Goal: Information Seeking & Learning: Learn about a topic

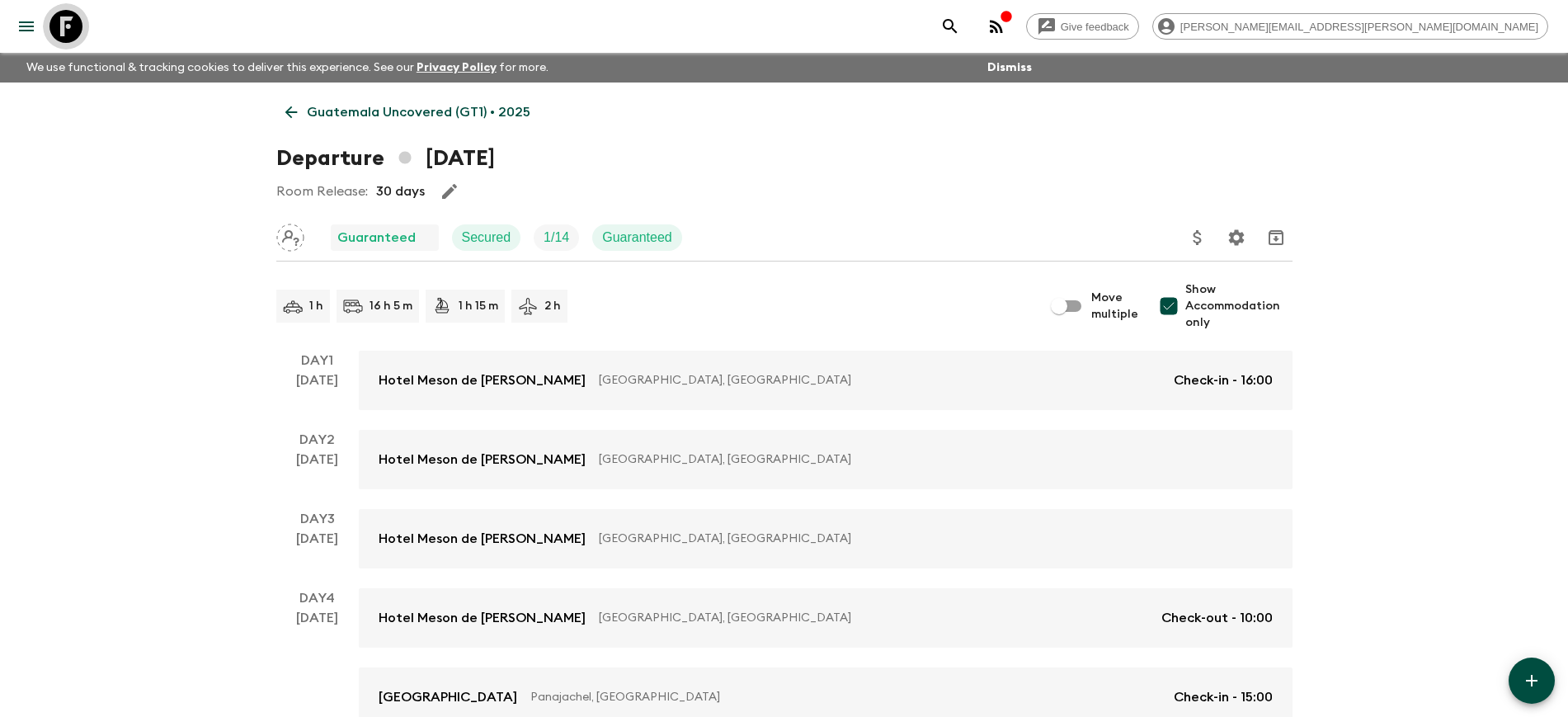
click at [64, 25] on icon at bounding box center [66, 26] width 33 height 33
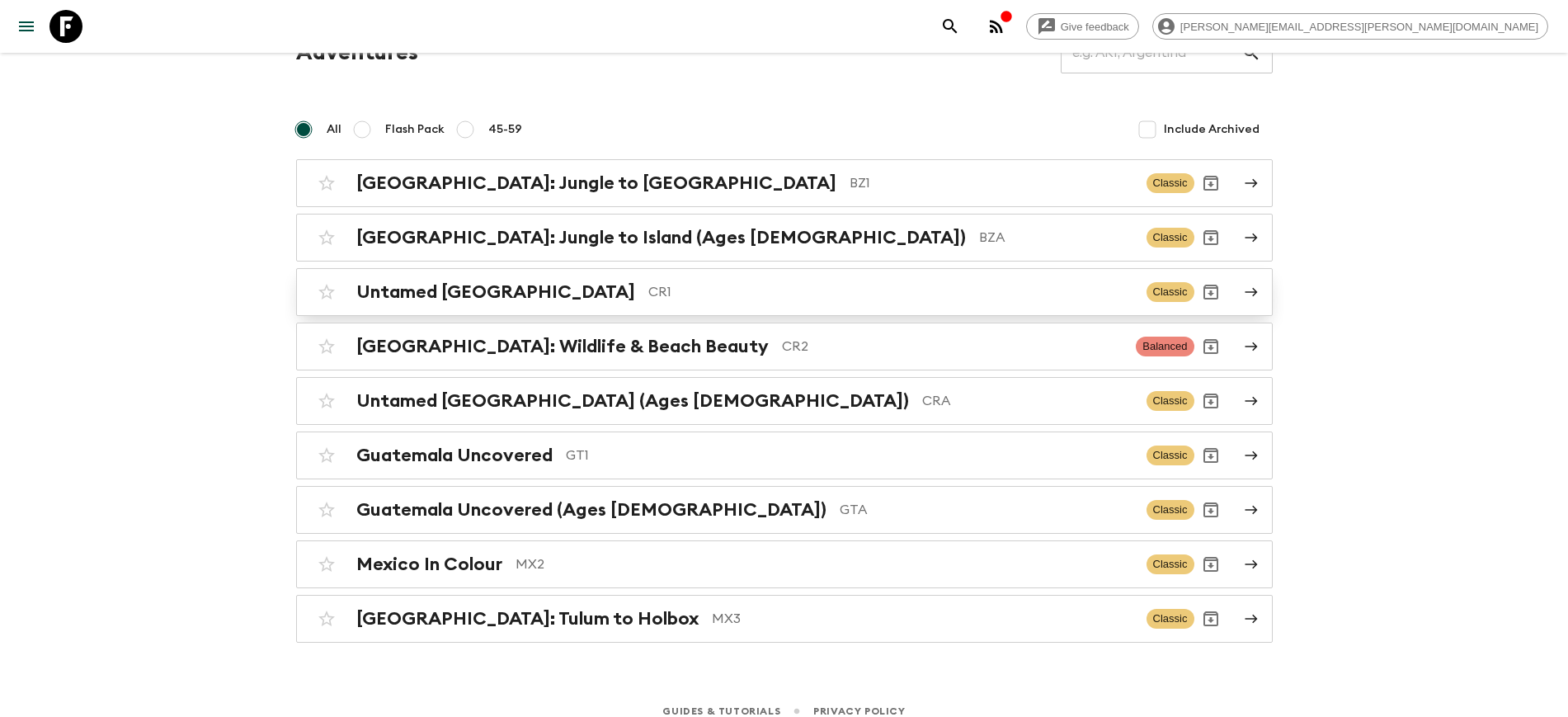
scroll to position [100, 0]
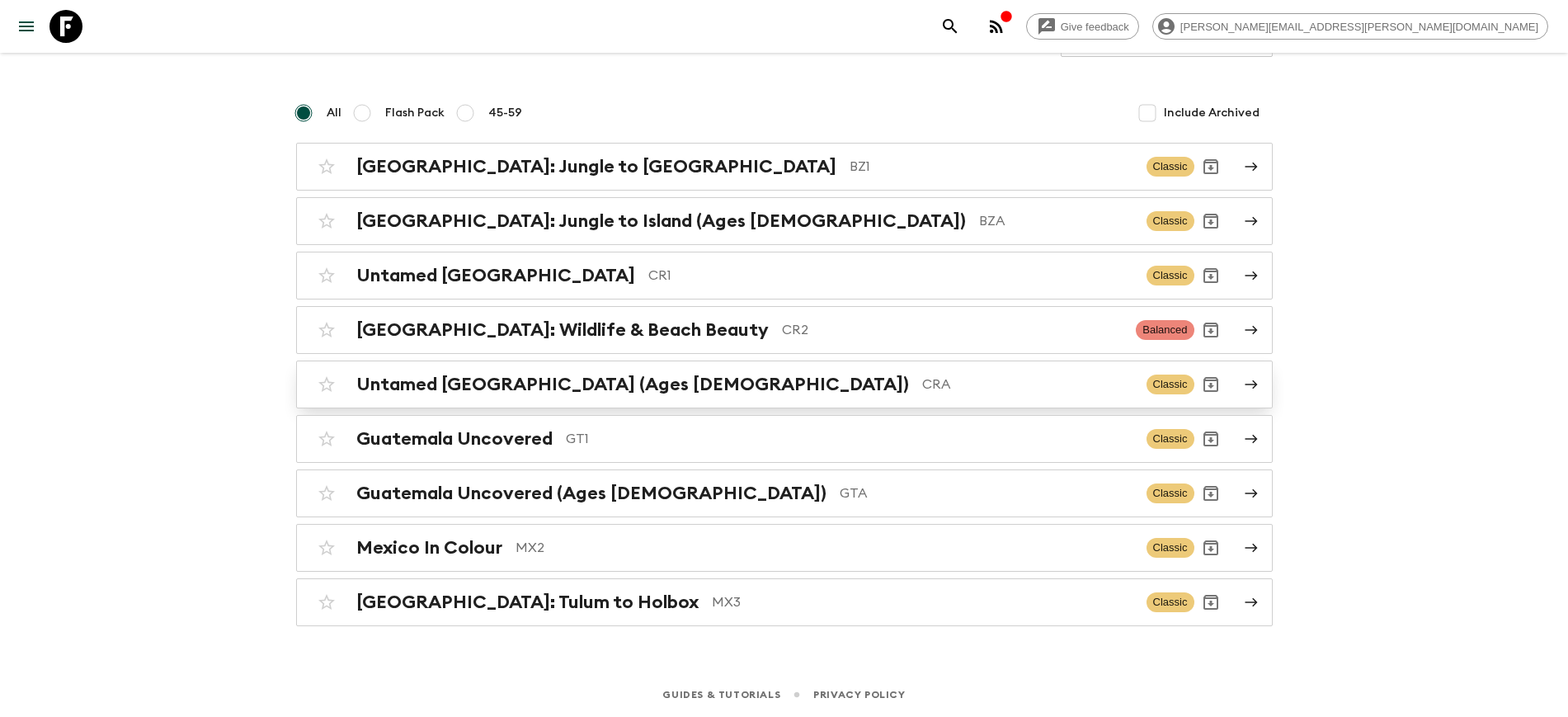
click at [513, 385] on h2 "Untamed [GEOGRAPHIC_DATA] (Ages [DEMOGRAPHIC_DATA])" at bounding box center [633, 384] width 553 height 21
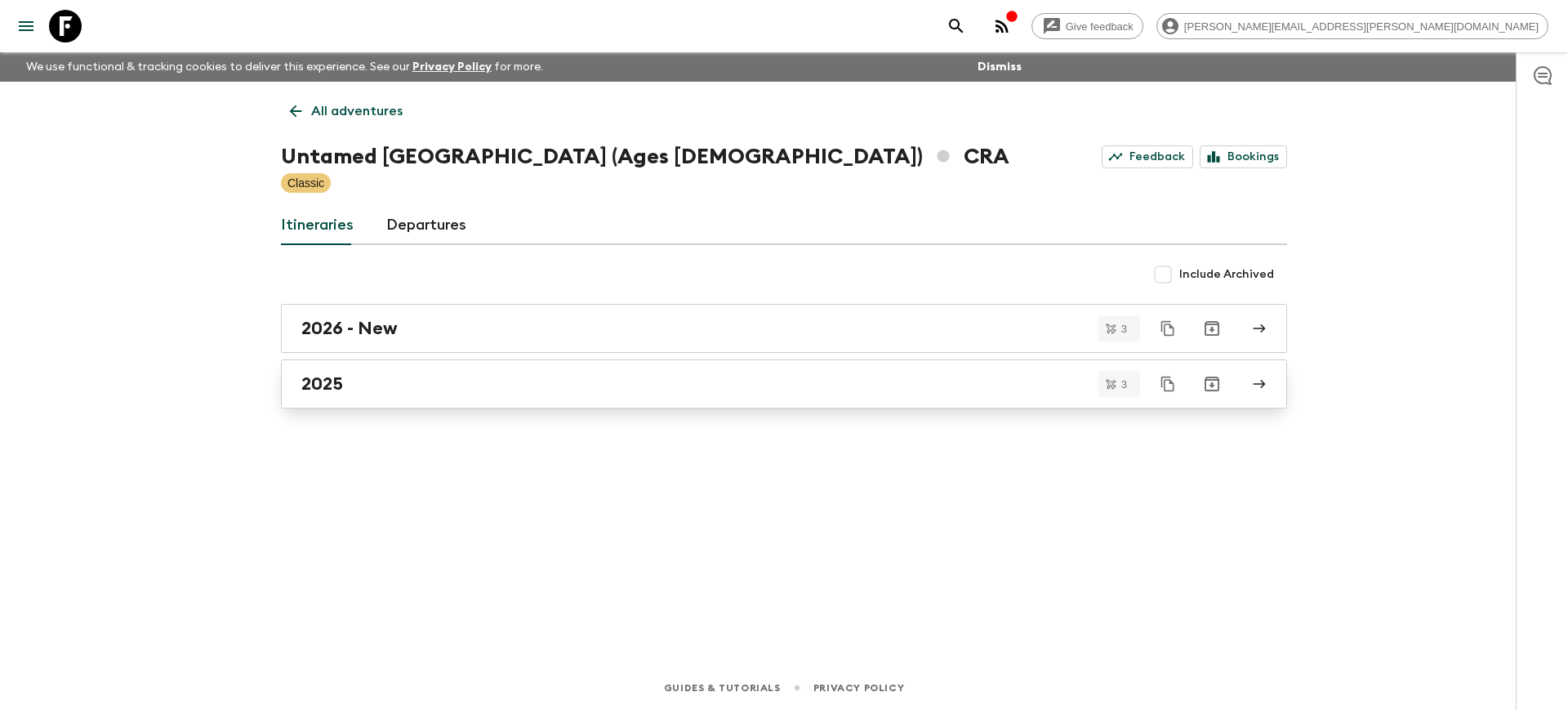
click at [325, 384] on h2 "2025" at bounding box center [322, 384] width 42 height 21
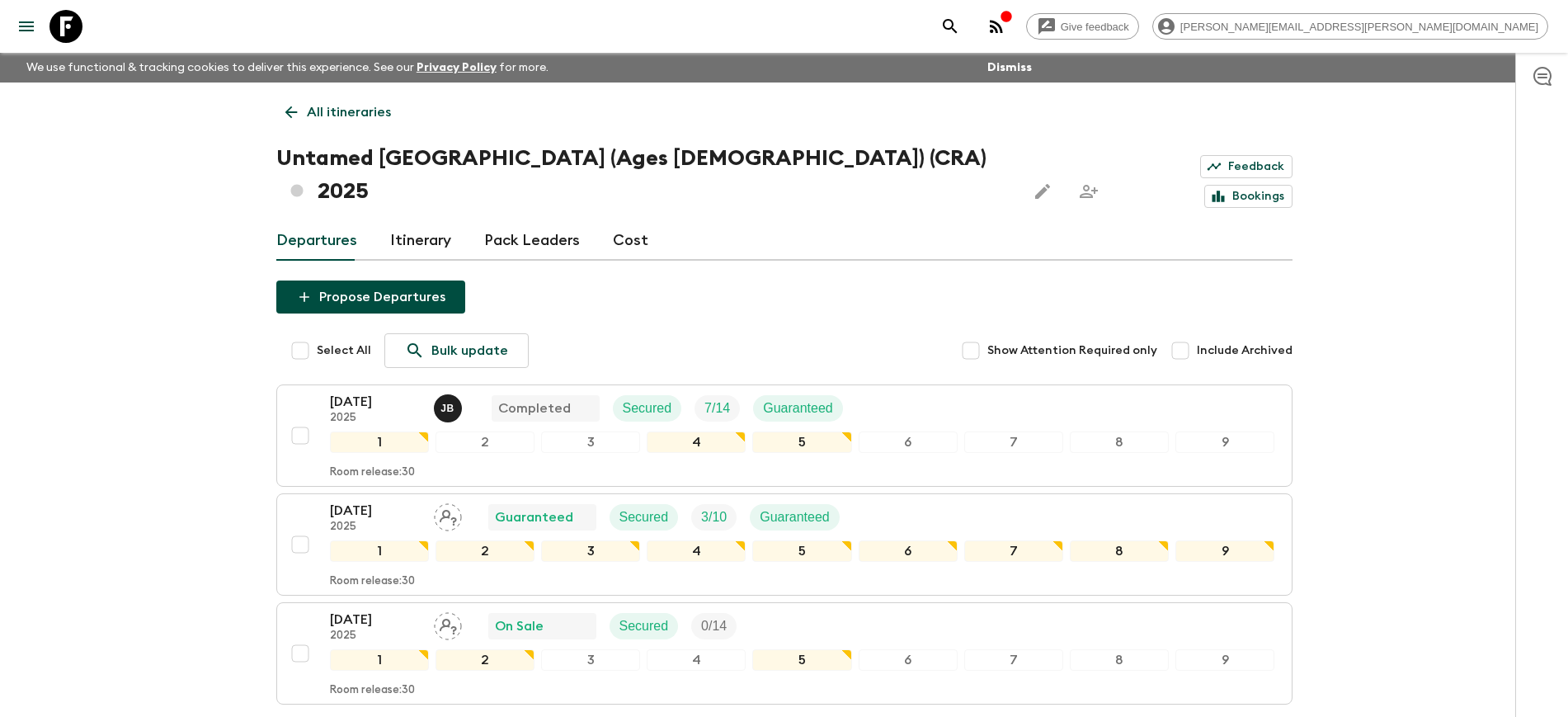
click at [91, 573] on div "Give feedback [PERSON_NAME][EMAIL_ADDRESS][PERSON_NAME][DOMAIN_NAME] We use fun…" at bounding box center [784, 427] width 1568 height 855
click at [324, 109] on p "All itineraries" at bounding box center [349, 112] width 84 height 20
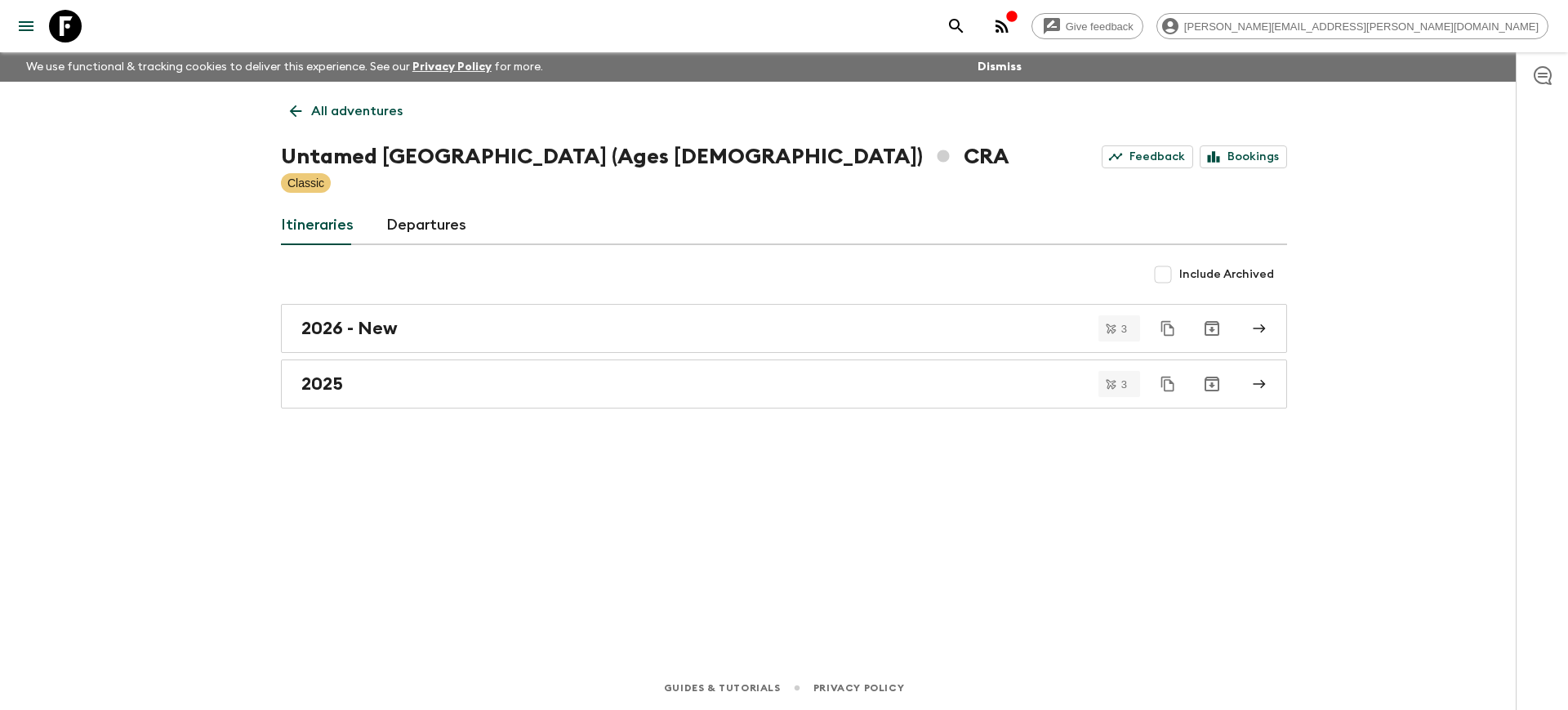
click at [323, 113] on p "All adventures" at bounding box center [357, 111] width 91 height 20
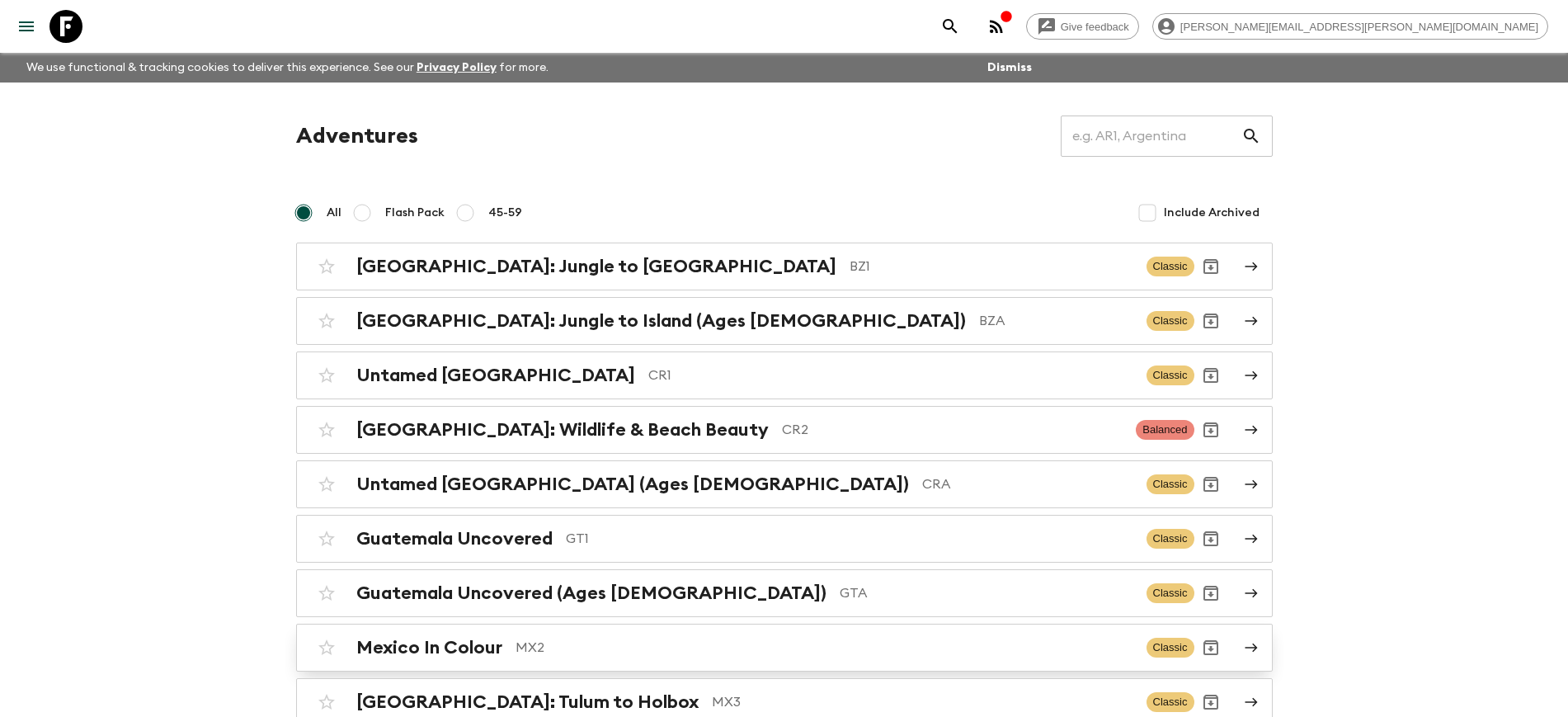
scroll to position [100, 0]
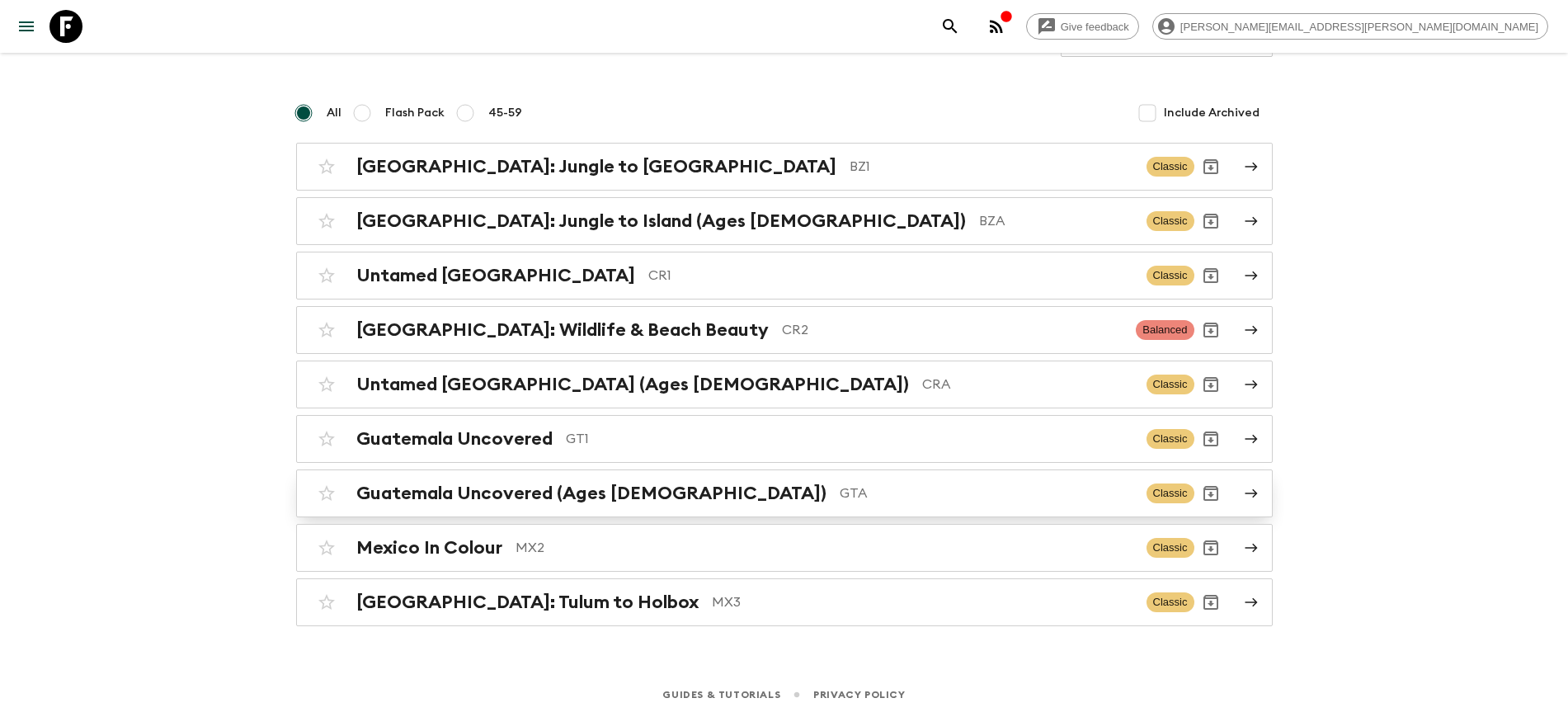
click at [517, 492] on h2 "Guatemala Uncovered (Ages [DEMOGRAPHIC_DATA])" at bounding box center [592, 493] width 470 height 21
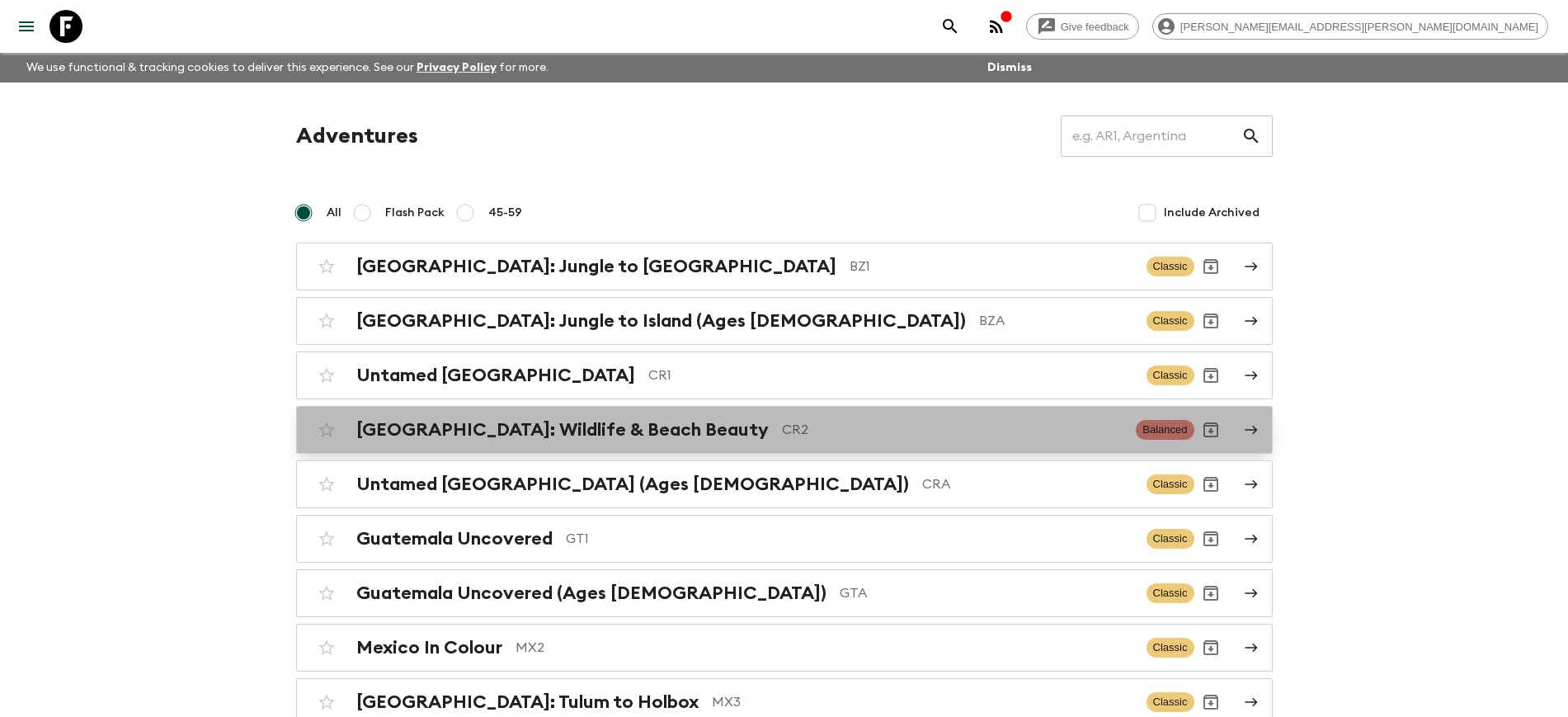
click at [525, 430] on h2 "[GEOGRAPHIC_DATA]: Wildlife & Beach Beauty" at bounding box center [563, 429] width 413 height 21
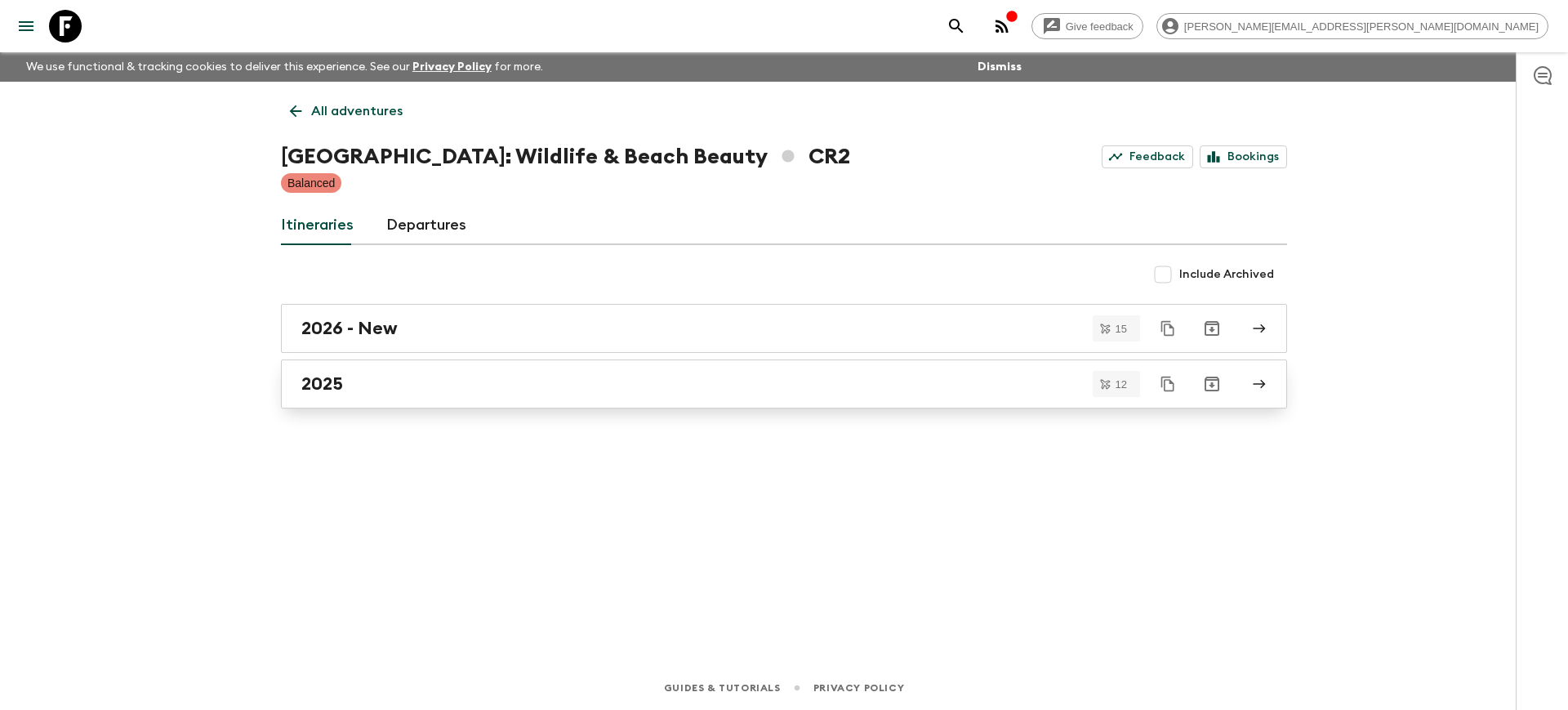
click at [329, 387] on h2 "2025" at bounding box center [322, 384] width 42 height 21
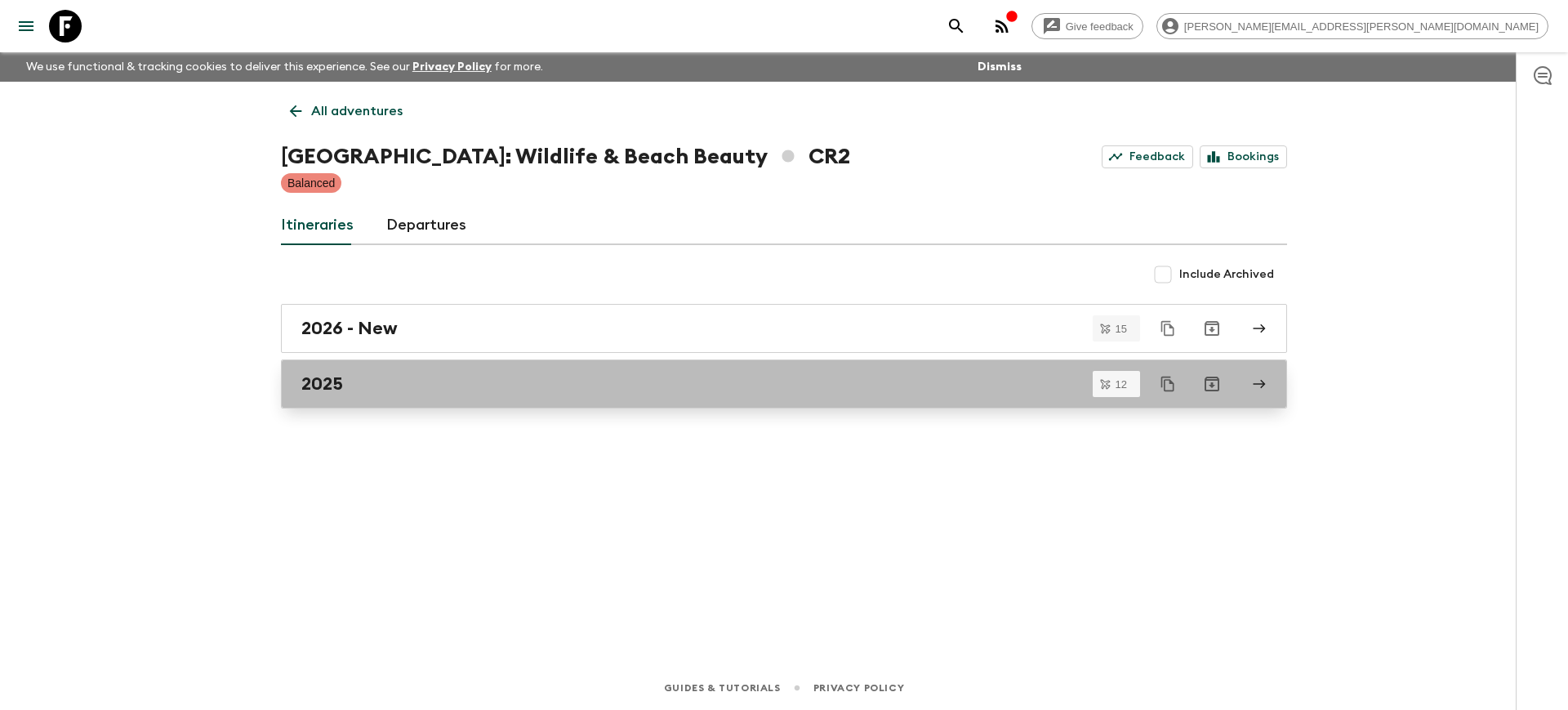
click at [366, 383] on div "2025" at bounding box center [768, 384] width 935 height 21
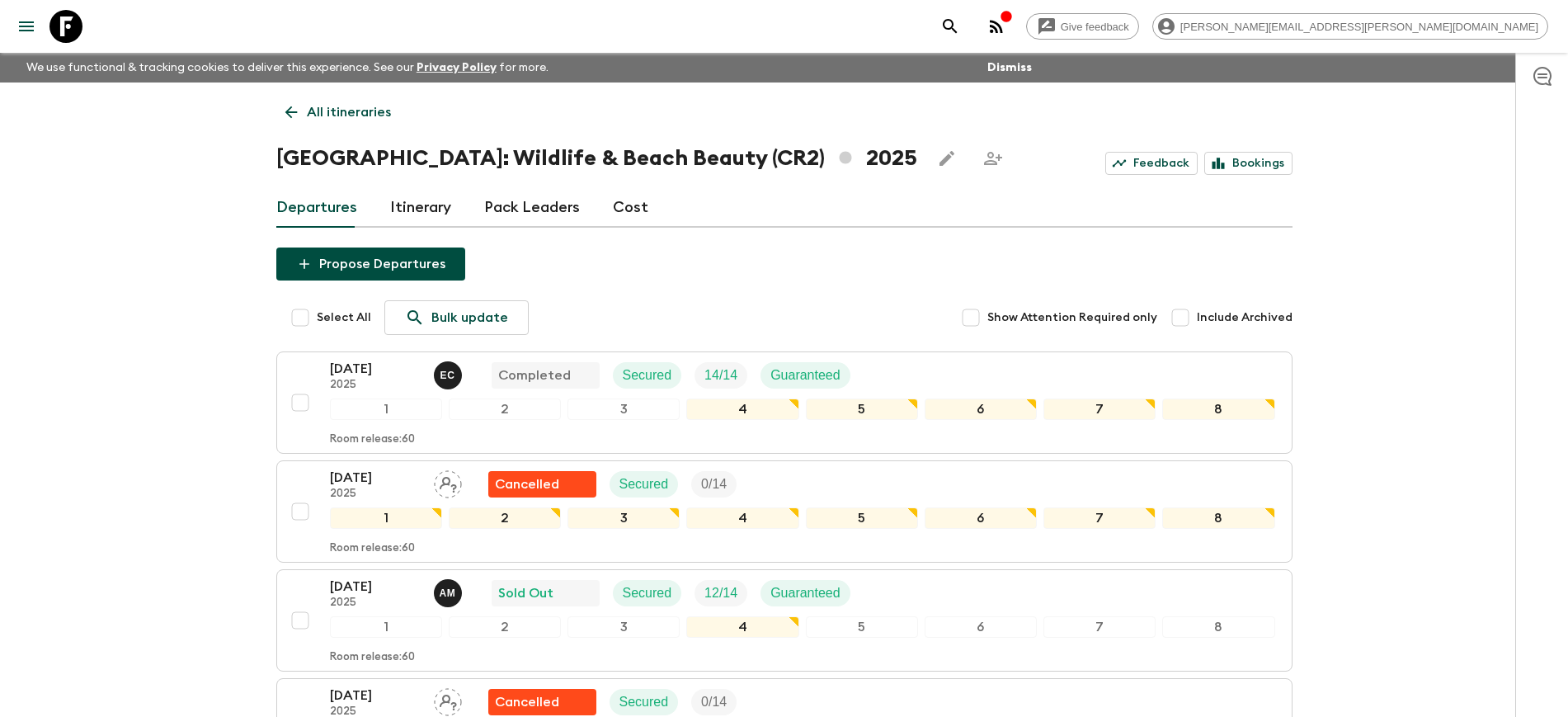
click at [67, 30] on icon at bounding box center [66, 26] width 33 height 33
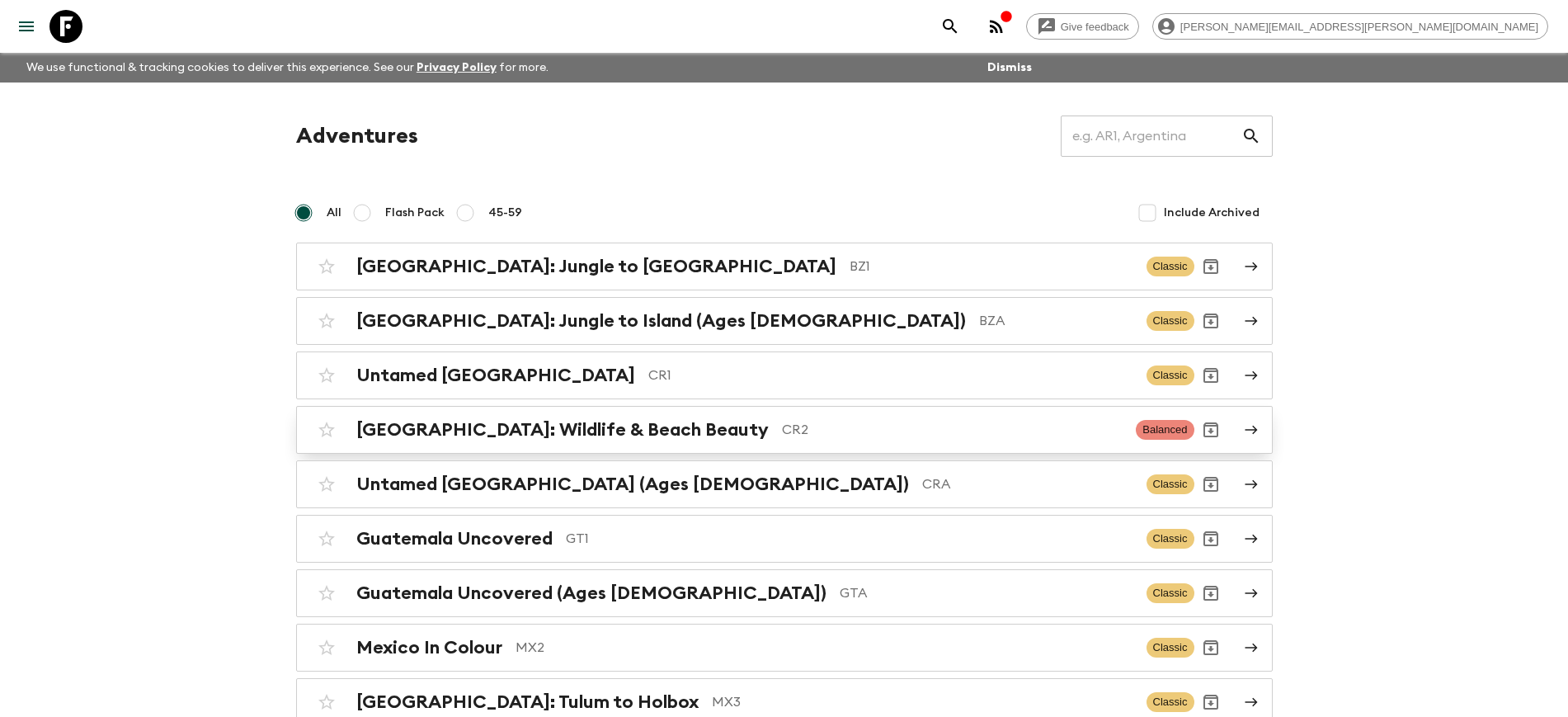
click at [514, 432] on h2 "[GEOGRAPHIC_DATA]: Wildlife & Beach Beauty" at bounding box center [563, 429] width 413 height 21
click at [598, 488] on h2 "Untamed [GEOGRAPHIC_DATA] (Ages [DEMOGRAPHIC_DATA])" at bounding box center [633, 484] width 553 height 21
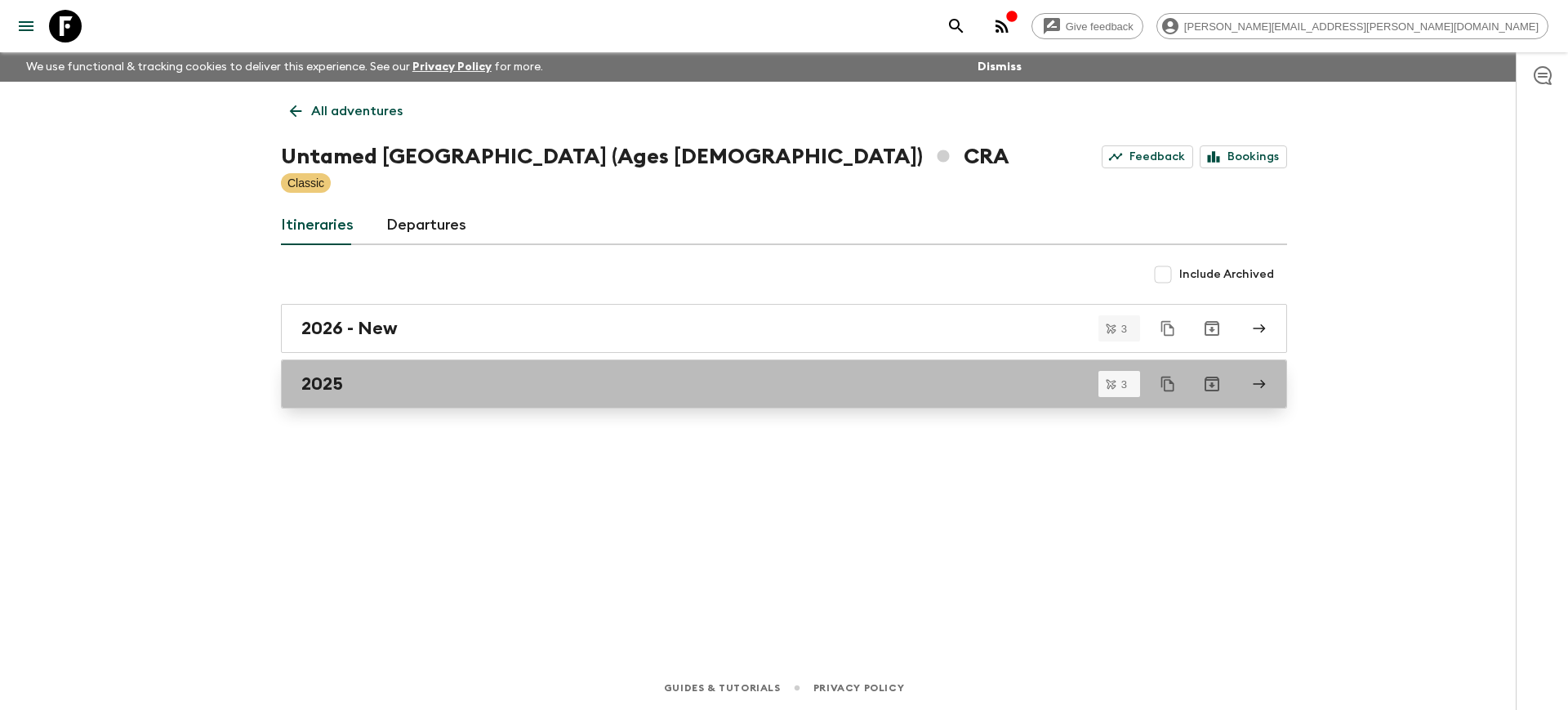
click at [351, 385] on div "2025" at bounding box center [768, 384] width 935 height 21
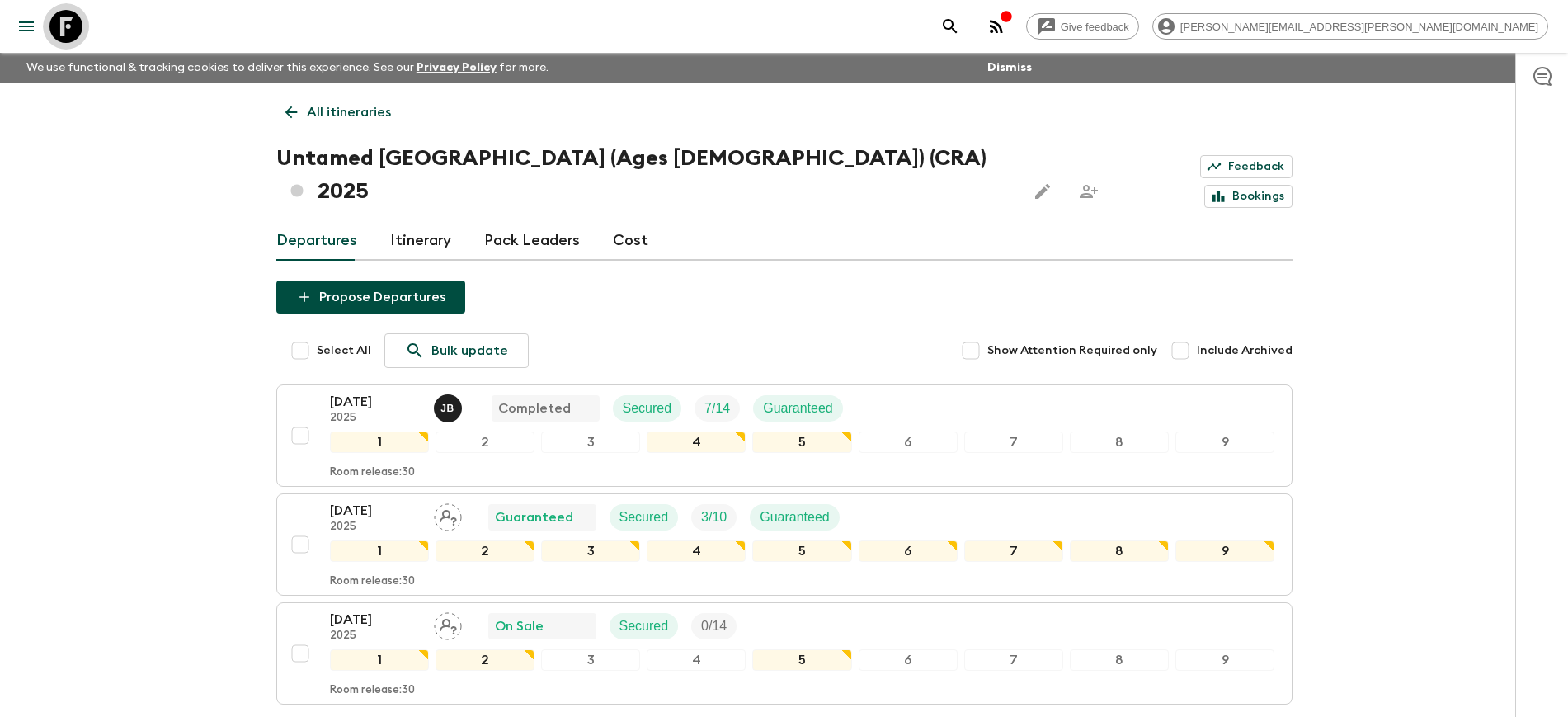
click at [65, 30] on icon at bounding box center [66, 26] width 33 height 33
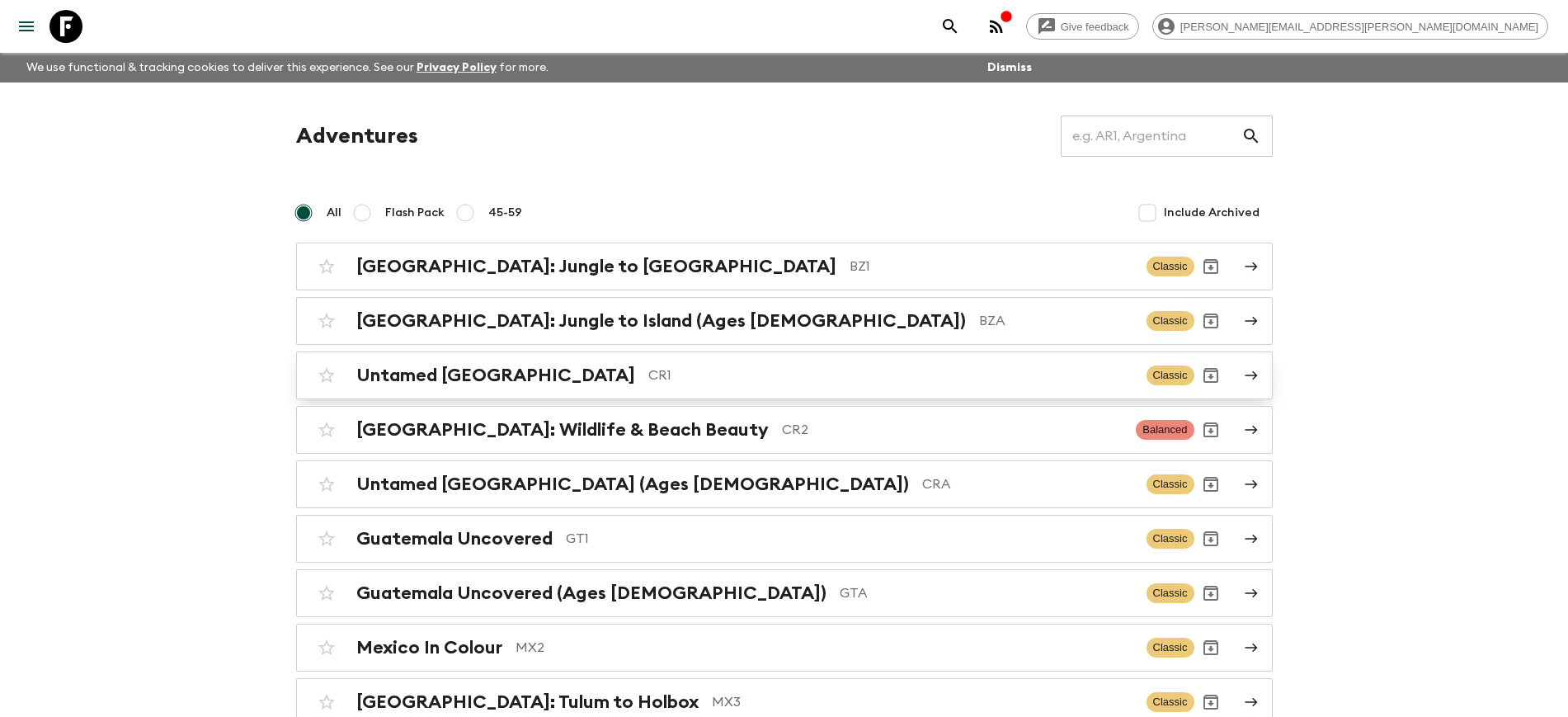
click at [486, 377] on h2 "Untamed [GEOGRAPHIC_DATA]" at bounding box center [496, 375] width 279 height 21
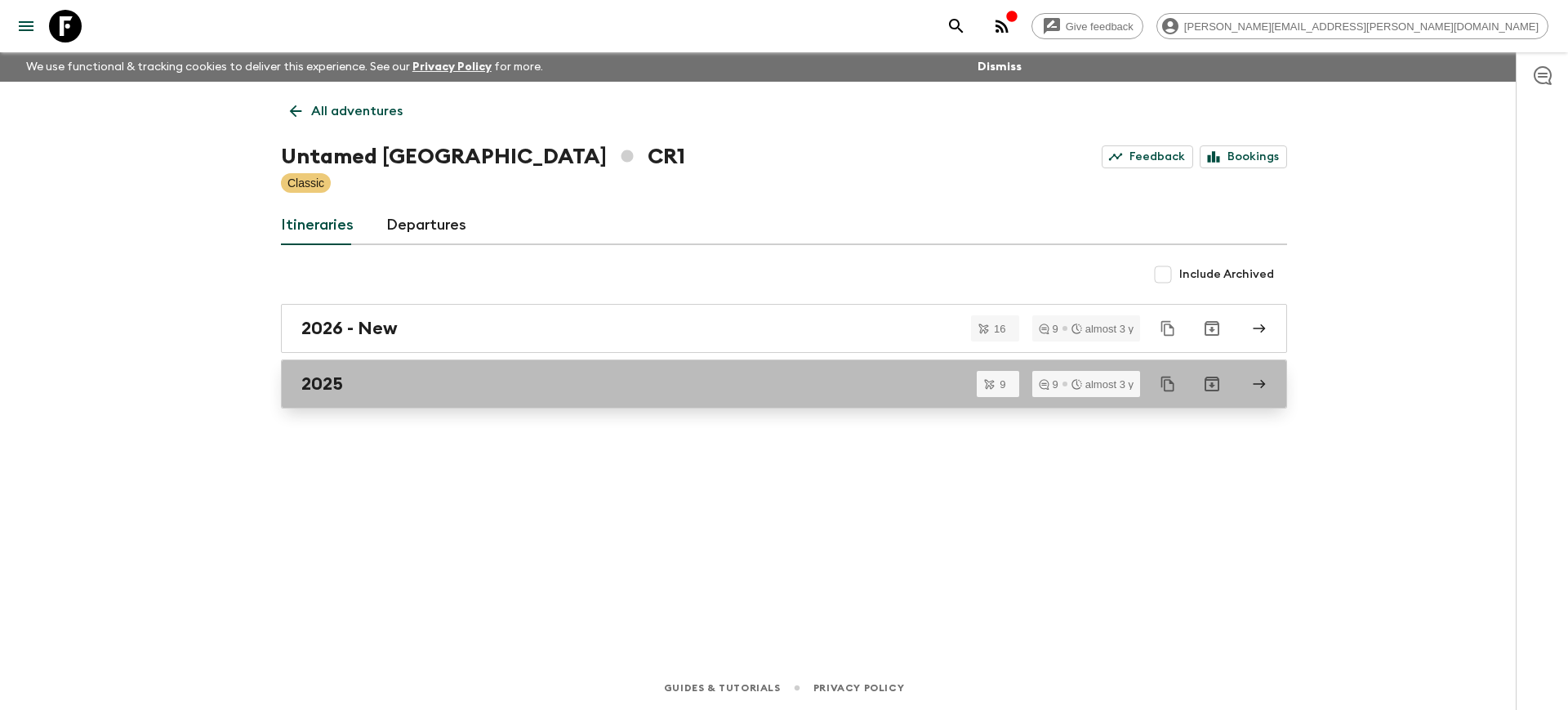
click at [337, 383] on h2 "2025" at bounding box center [322, 384] width 42 height 21
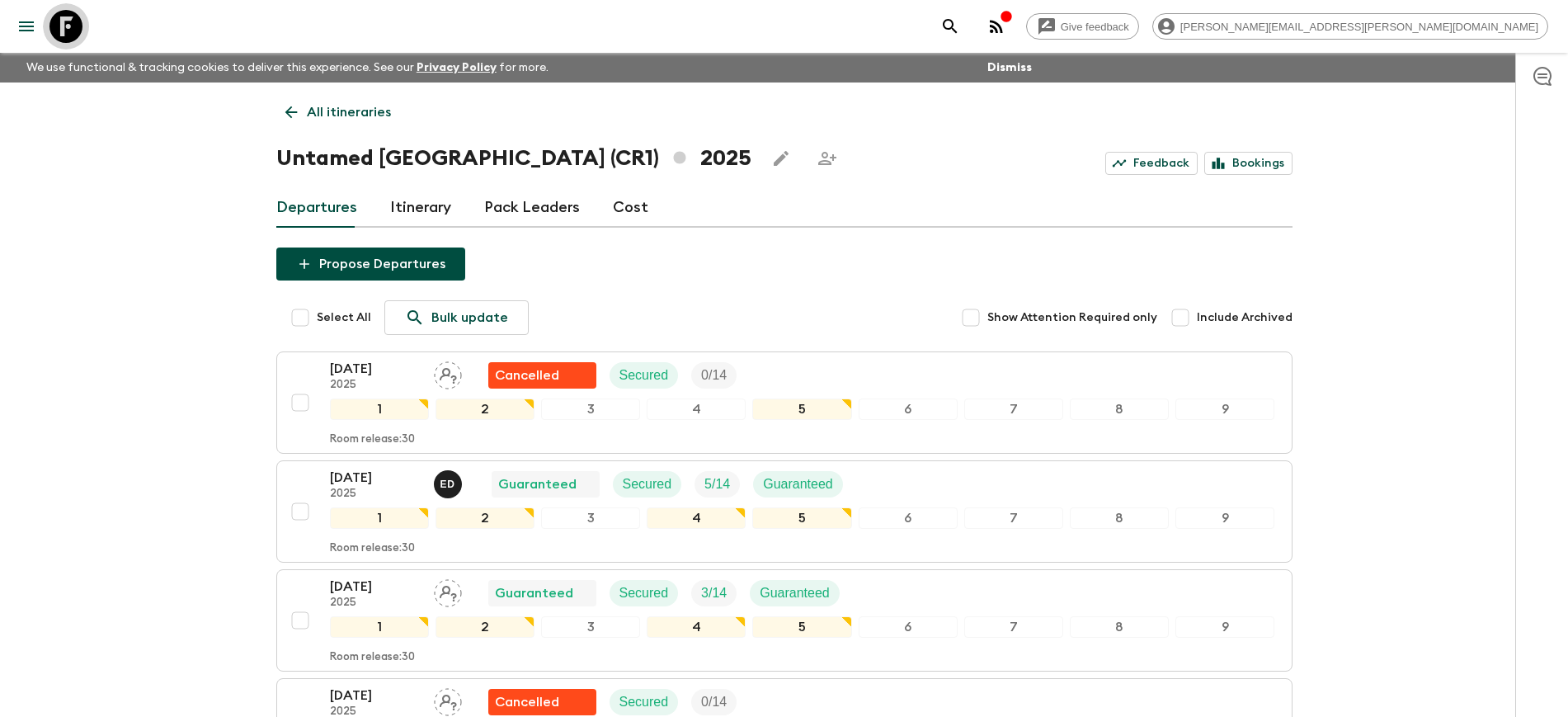
click at [67, 25] on icon at bounding box center [66, 26] width 33 height 33
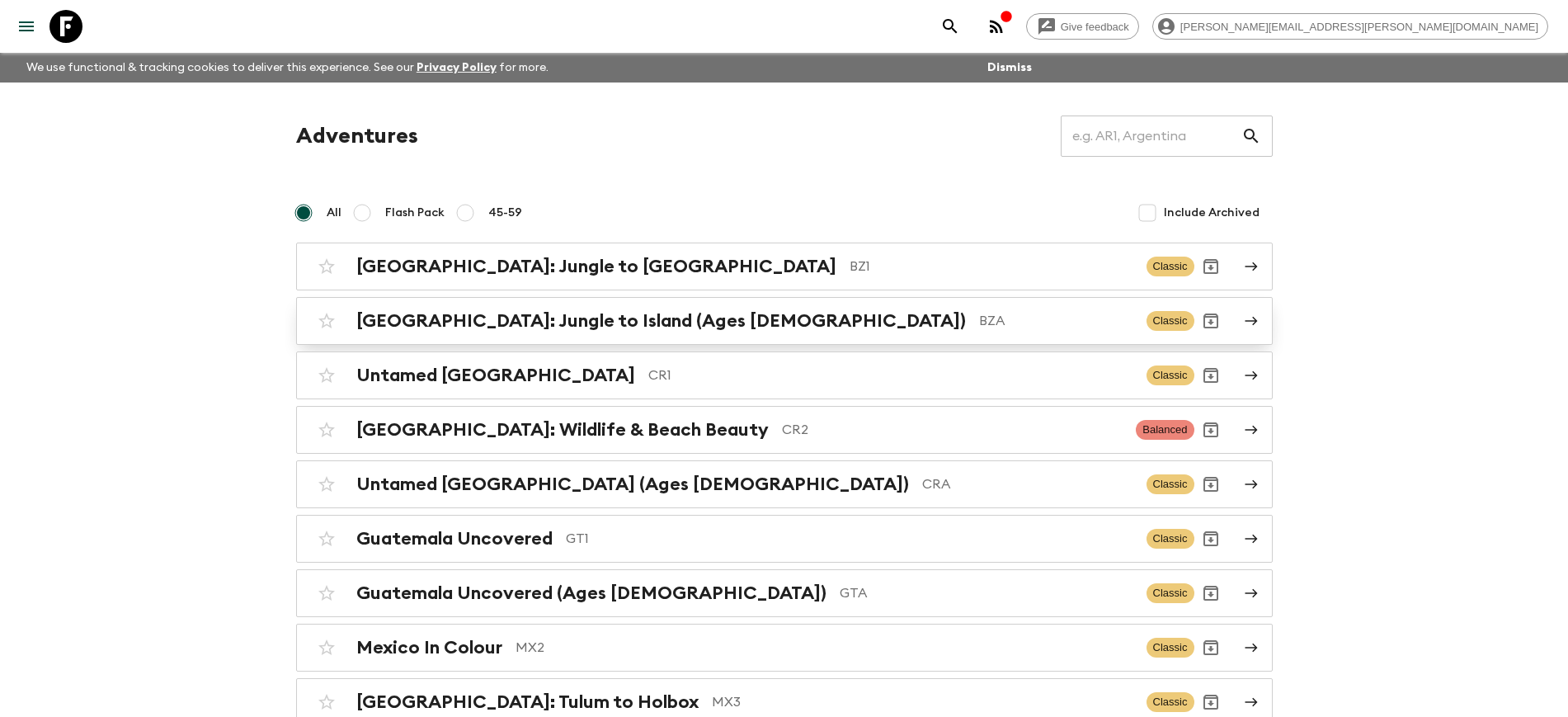
click at [502, 327] on h2 "[GEOGRAPHIC_DATA]: Jungle to Island (Ages [DEMOGRAPHIC_DATA])" at bounding box center [661, 321] width 609 height 21
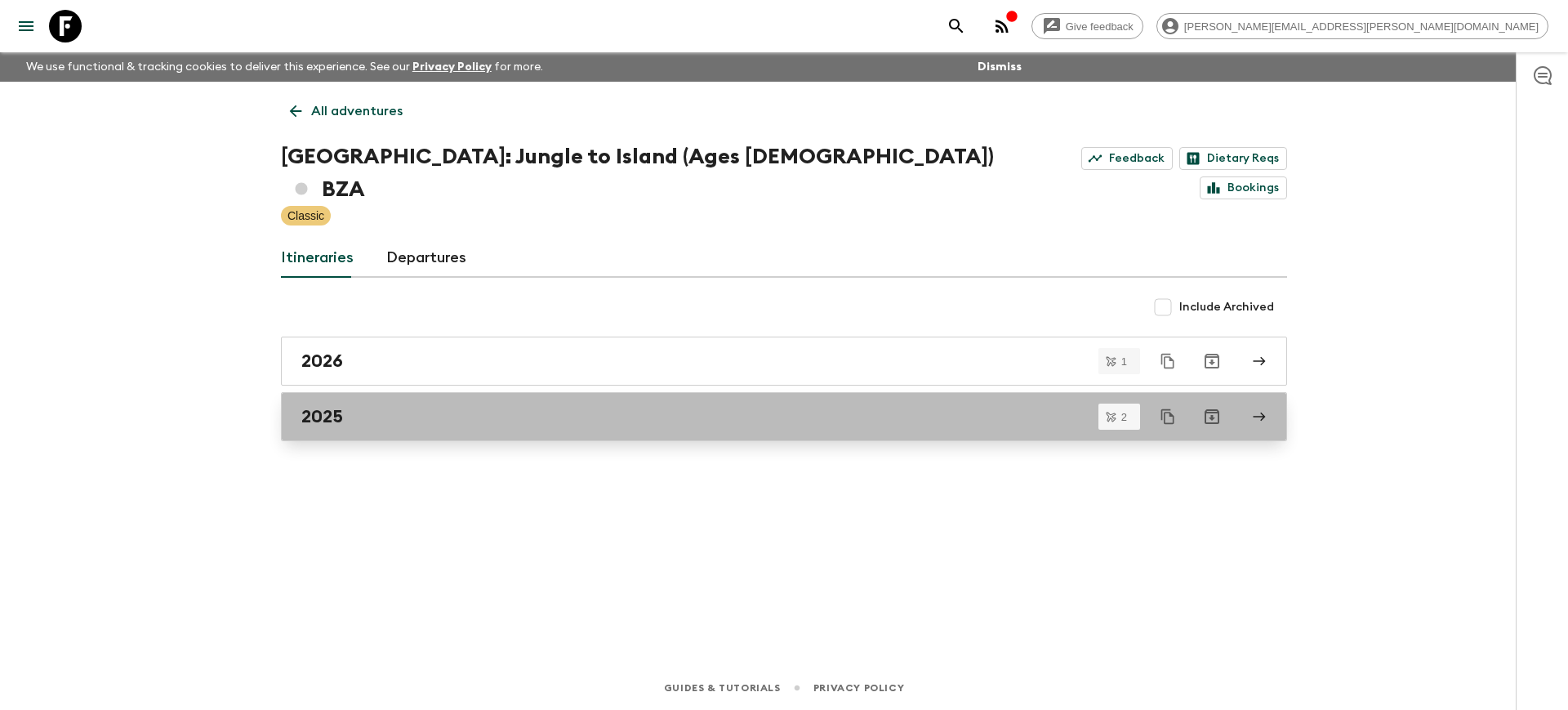
click at [347, 406] on div "2025" at bounding box center [768, 417] width 935 height 21
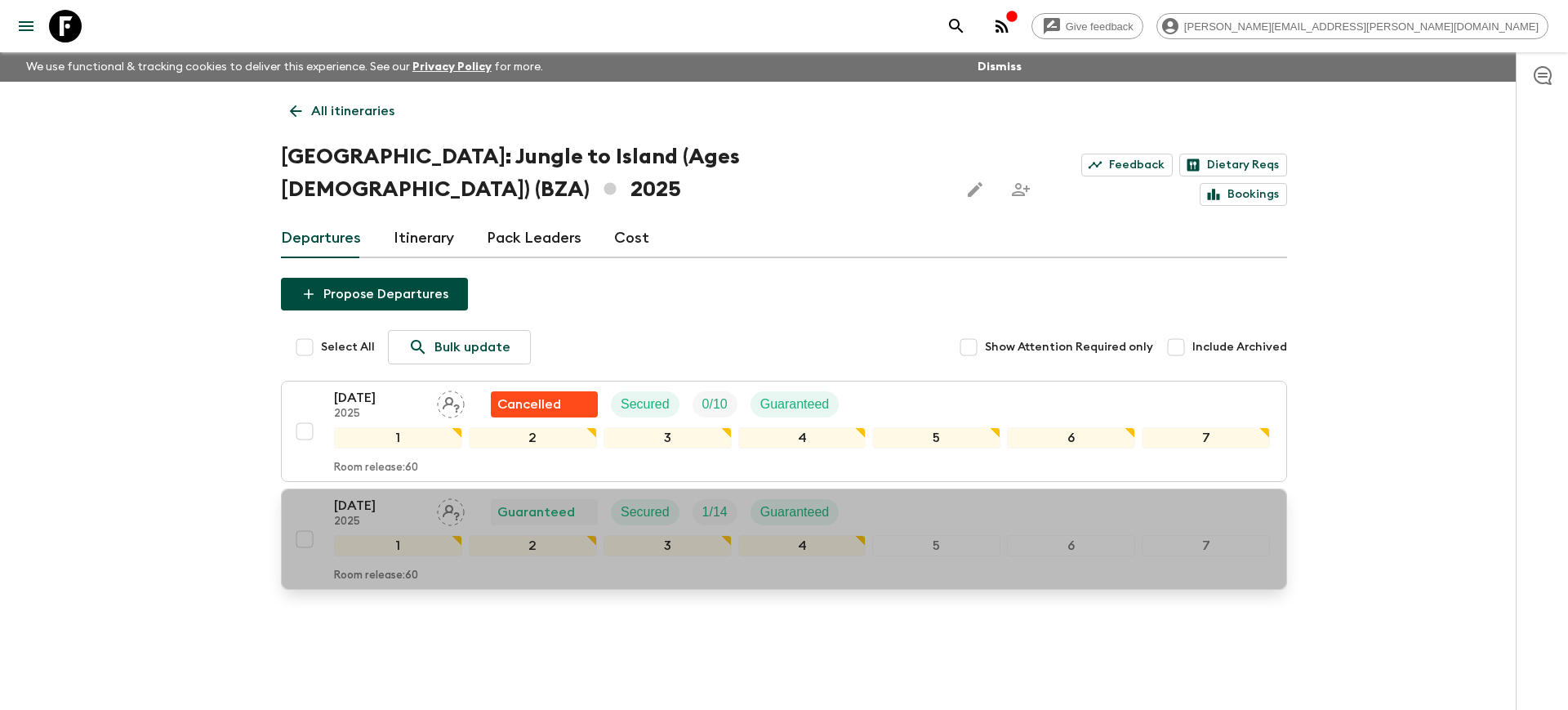
click at [377, 496] on p "[DATE]" at bounding box center [379, 505] width 90 height 20
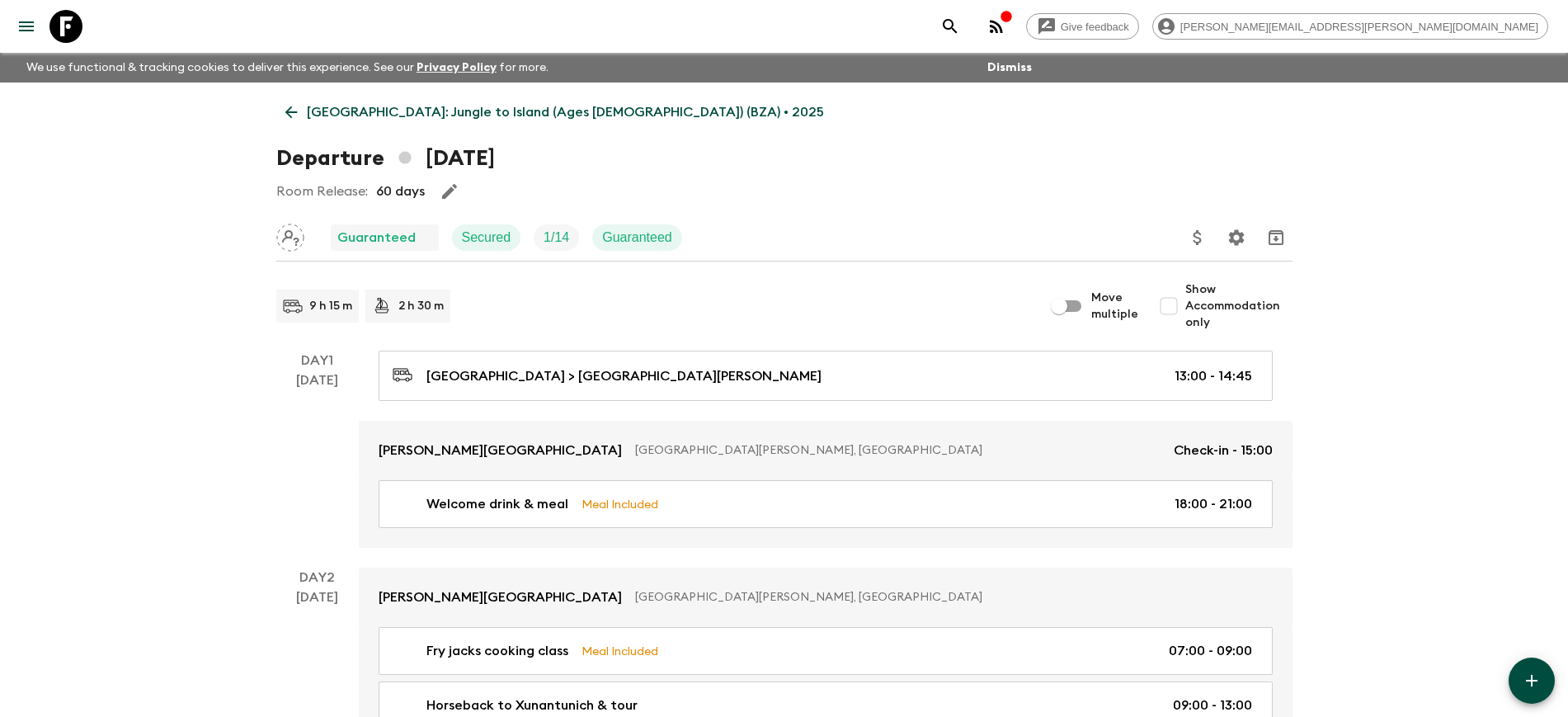
click at [1179, 306] on input "Show Accommodation only" at bounding box center [1169, 306] width 33 height 33
checkbox input "true"
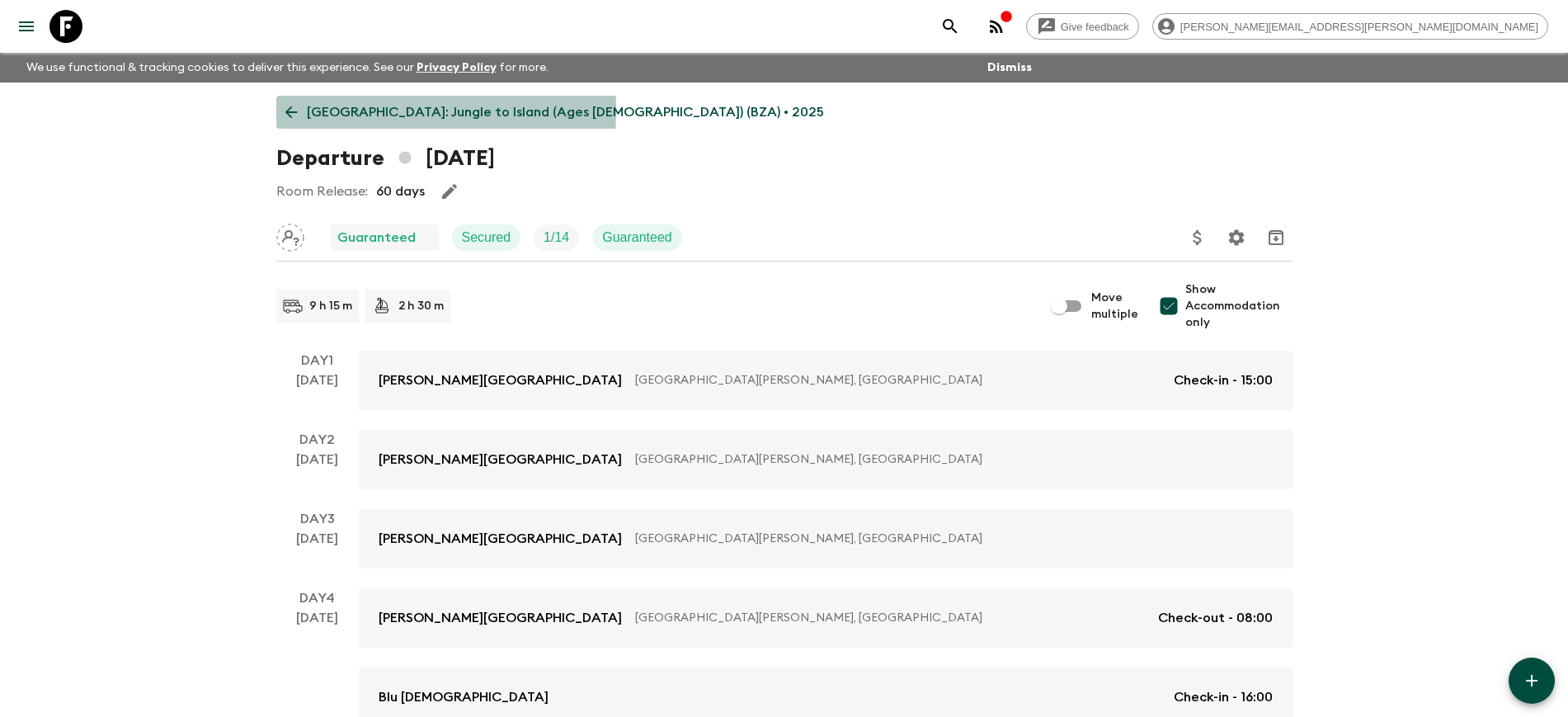
click at [287, 110] on icon at bounding box center [291, 112] width 12 height 12
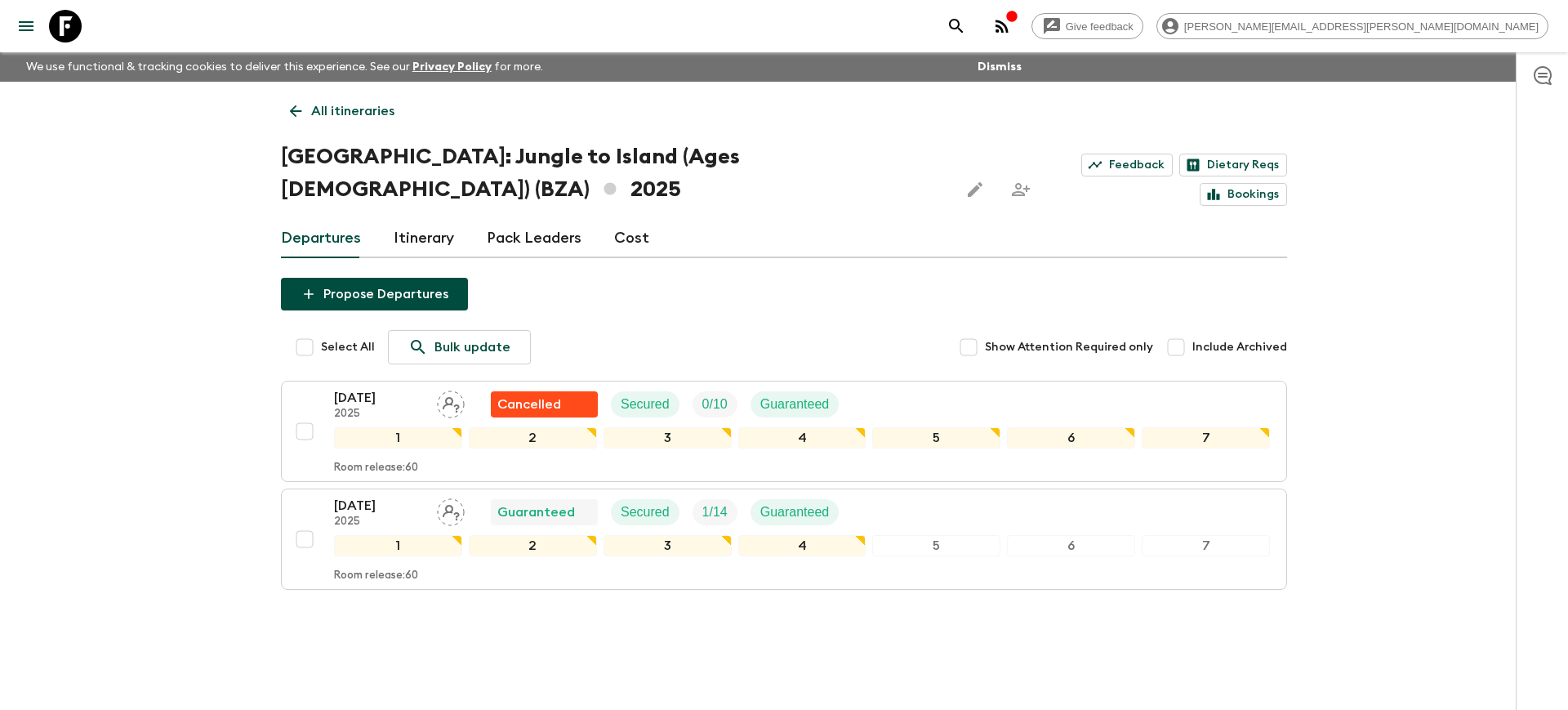
click at [633, 219] on link "Cost" at bounding box center [632, 238] width 35 height 39
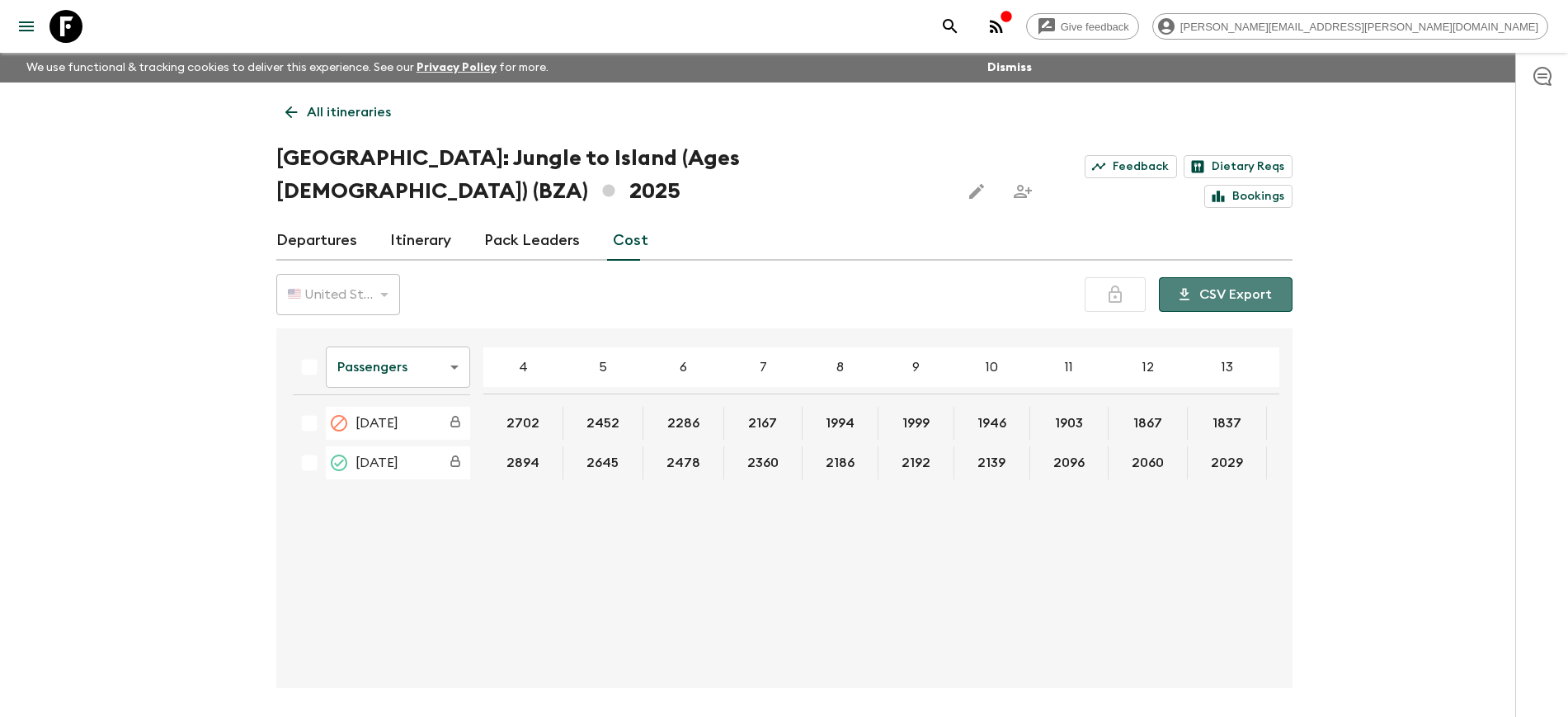
click at [1231, 277] on button "CSV Export" at bounding box center [1225, 295] width 133 height 35
click at [413, 221] on link "Itinerary" at bounding box center [421, 240] width 61 height 39
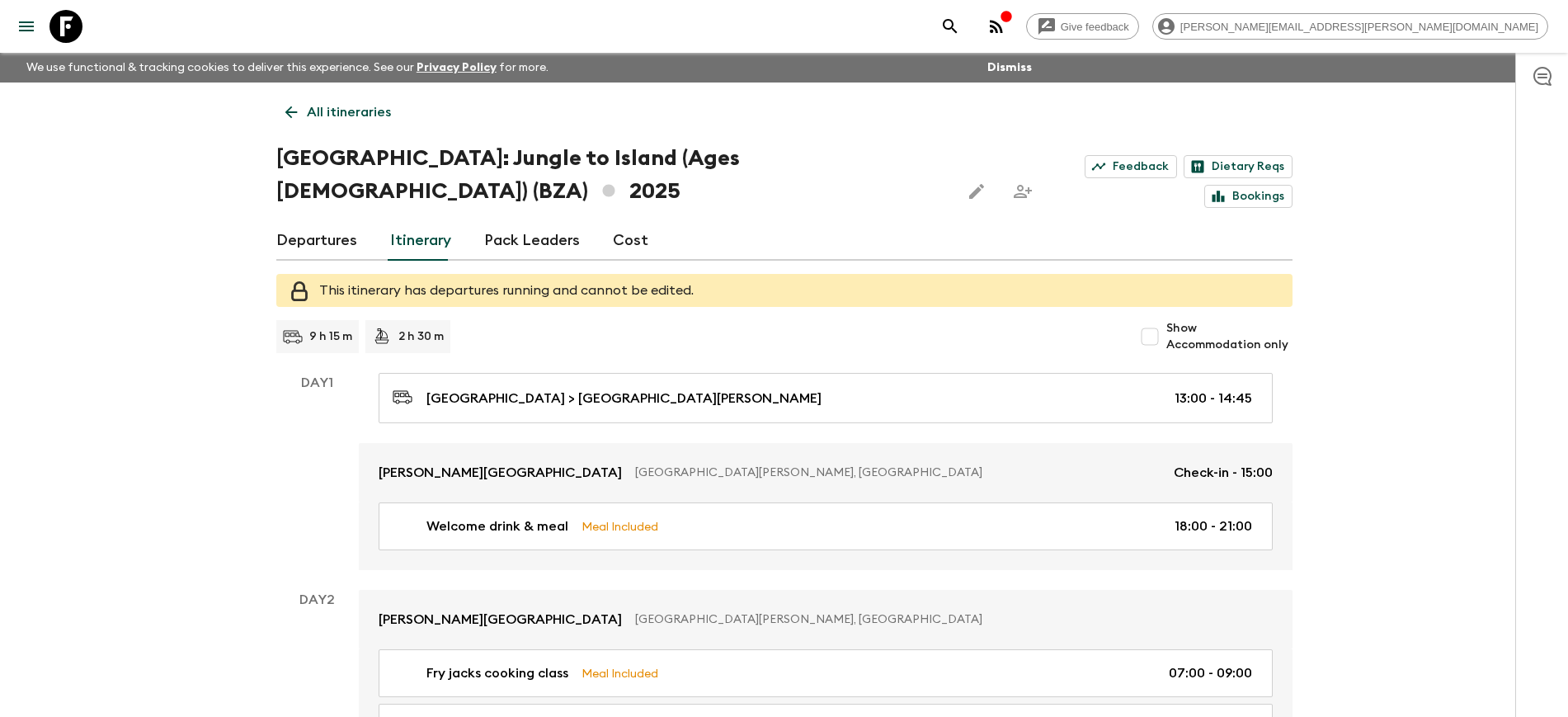
click at [322, 221] on link "Departures" at bounding box center [316, 240] width 81 height 39
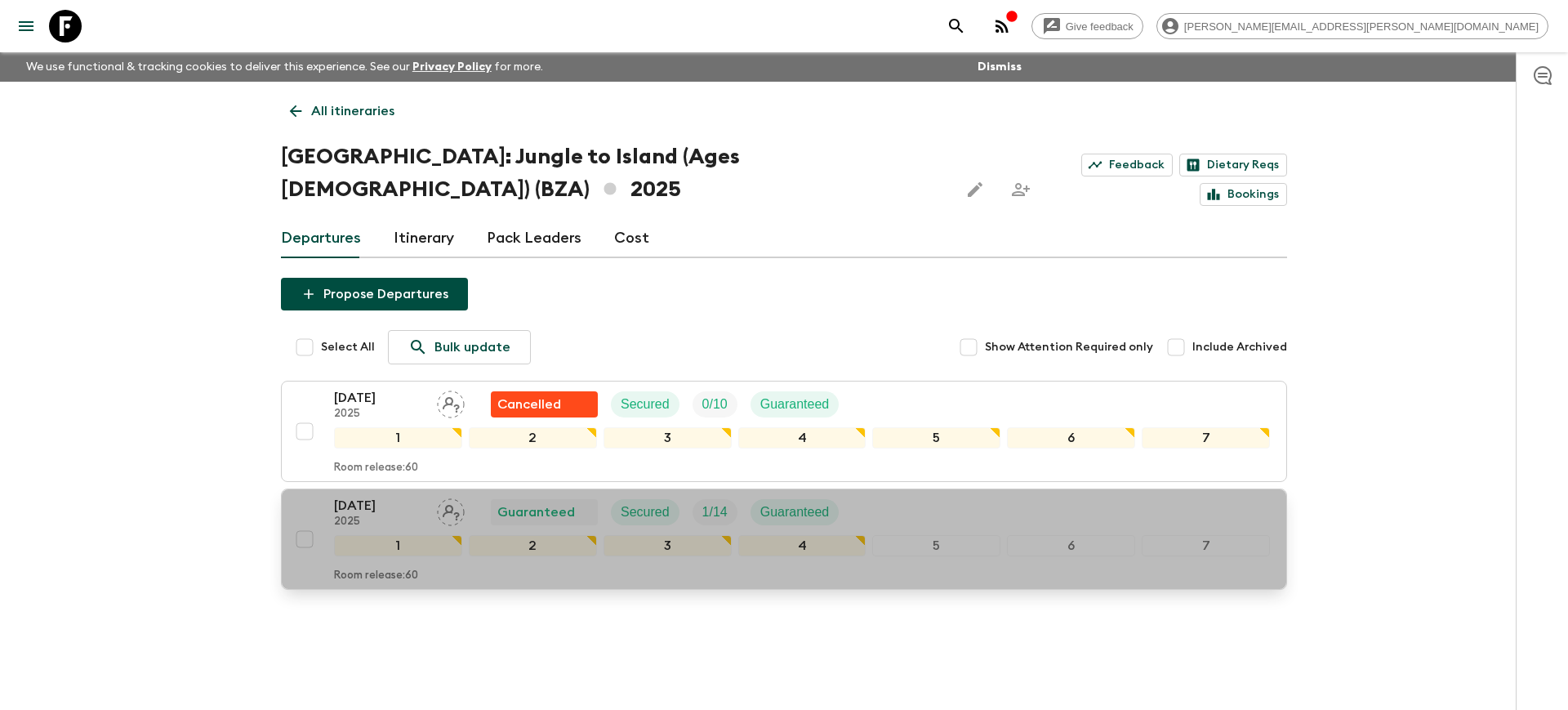
click at [359, 496] on p "[DATE]" at bounding box center [379, 505] width 90 height 20
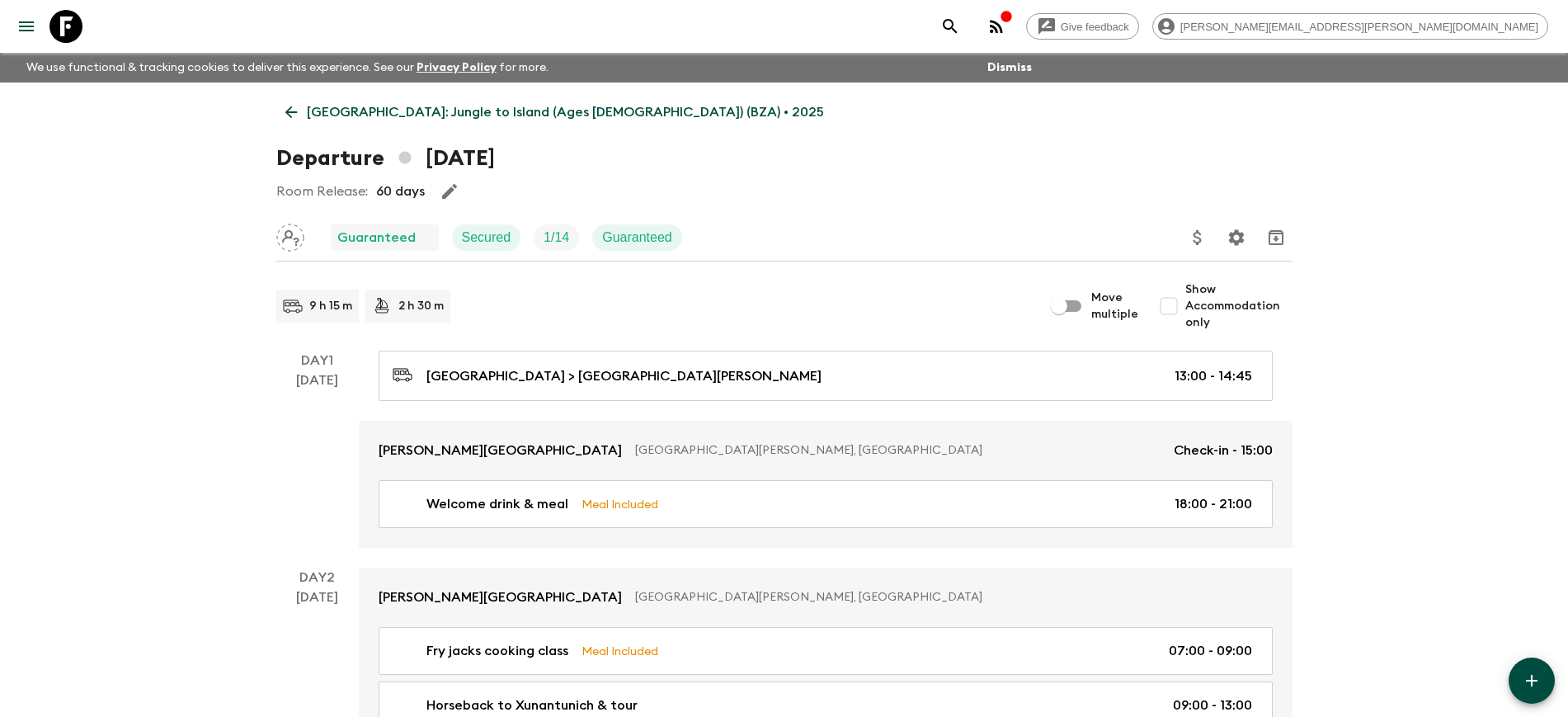
click at [1174, 307] on input "Show Accommodation only" at bounding box center [1169, 306] width 33 height 33
checkbox input "true"
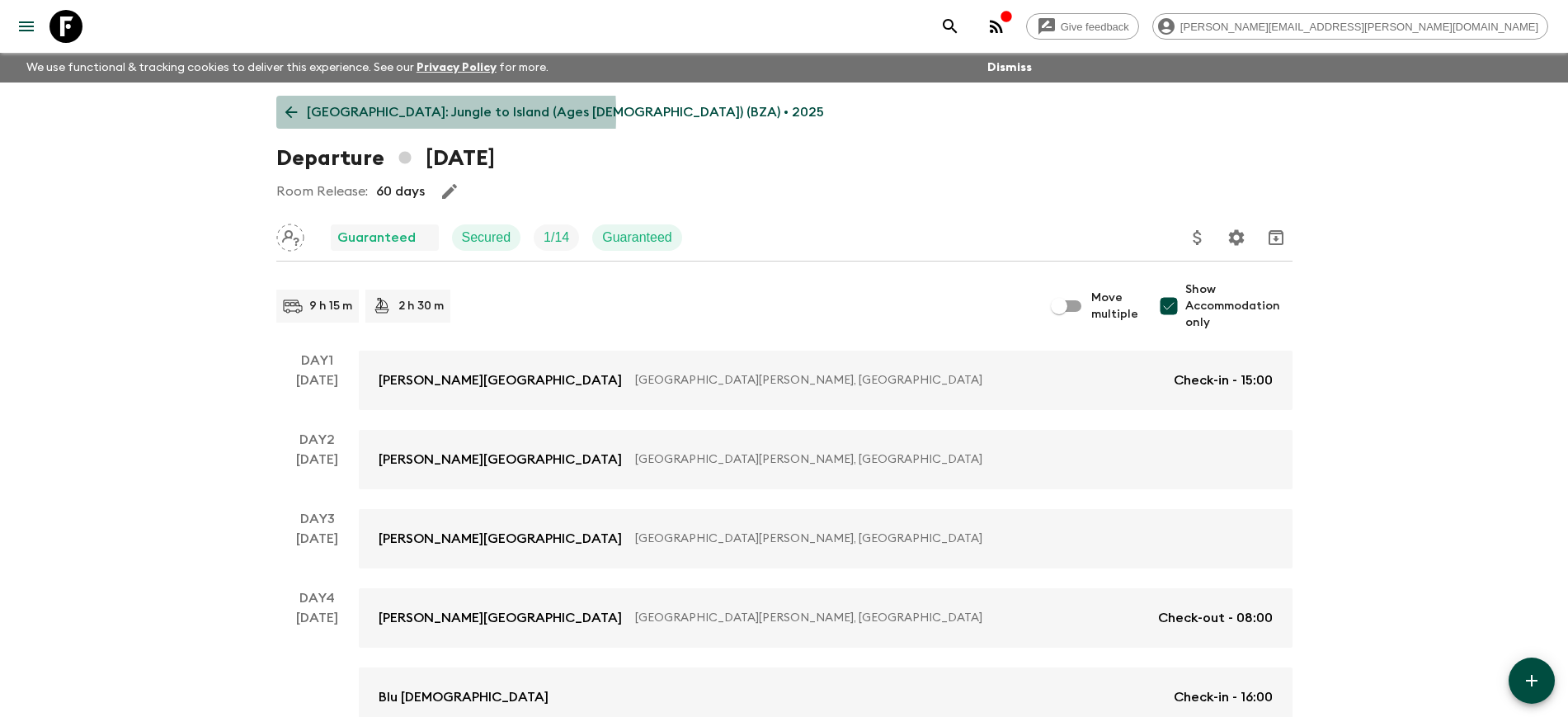
click at [303, 114] on link "[GEOGRAPHIC_DATA]: Jungle to Island (Ages [DEMOGRAPHIC_DATA]) (BZA) • 2025" at bounding box center [554, 112] width 557 height 33
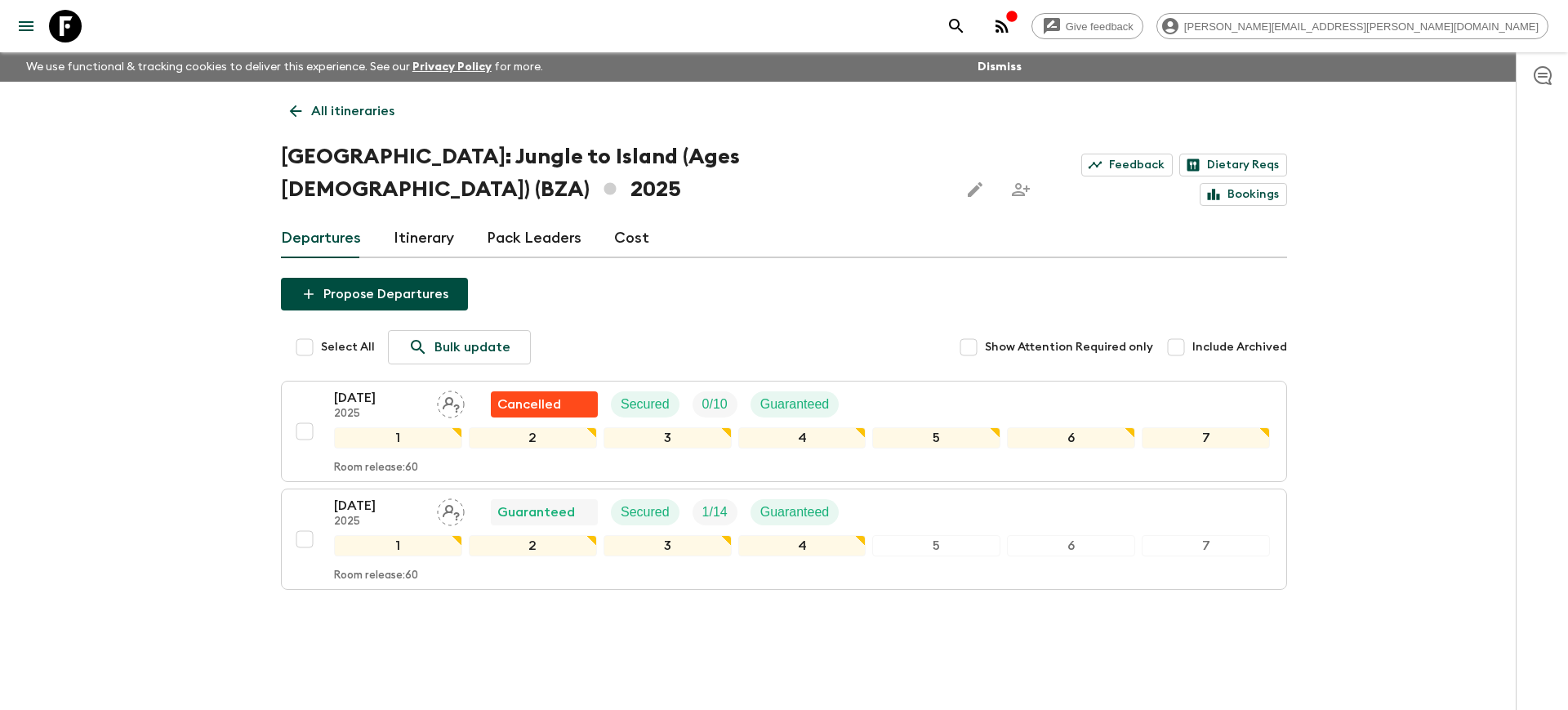
click at [329, 109] on p "All itineraries" at bounding box center [353, 111] width 83 height 20
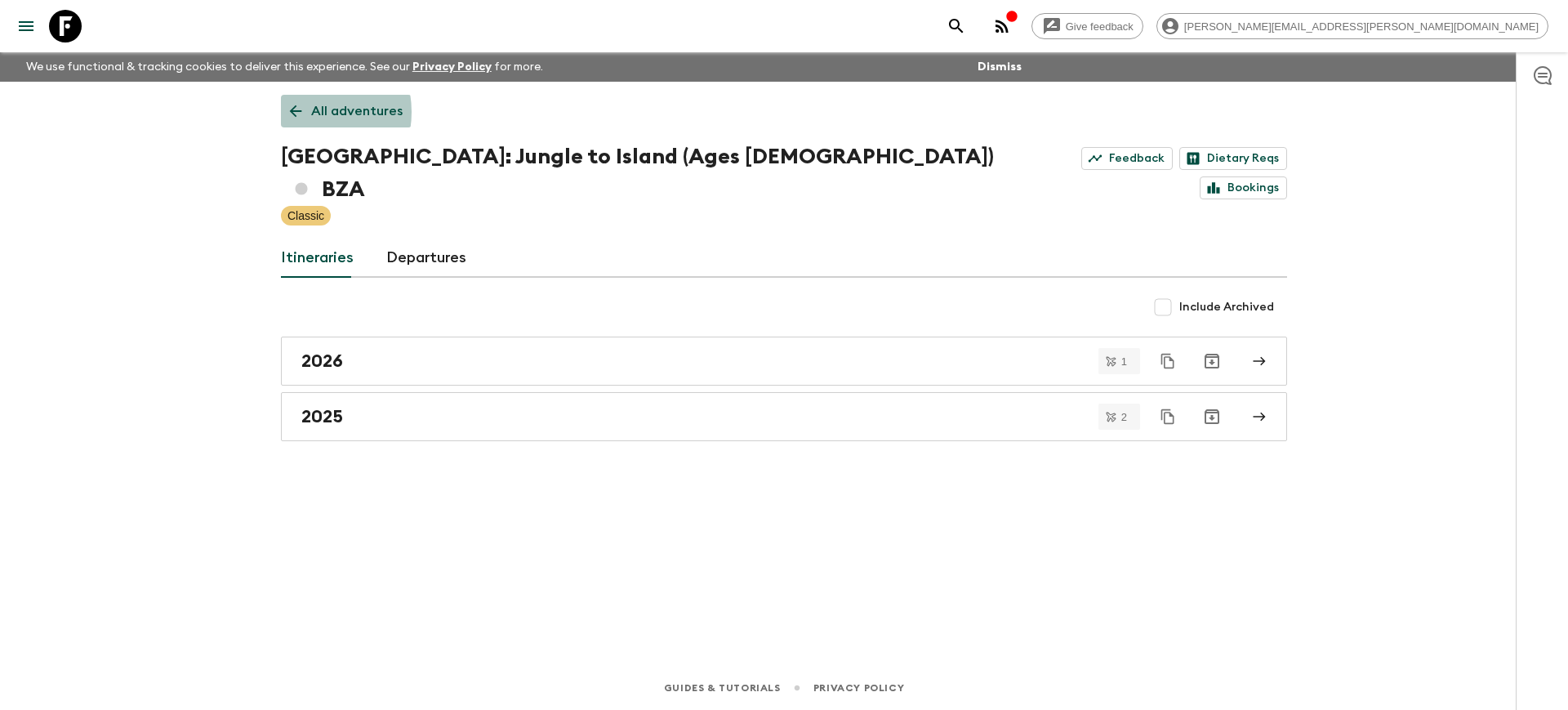
click at [305, 112] on link "All adventures" at bounding box center [346, 111] width 131 height 33
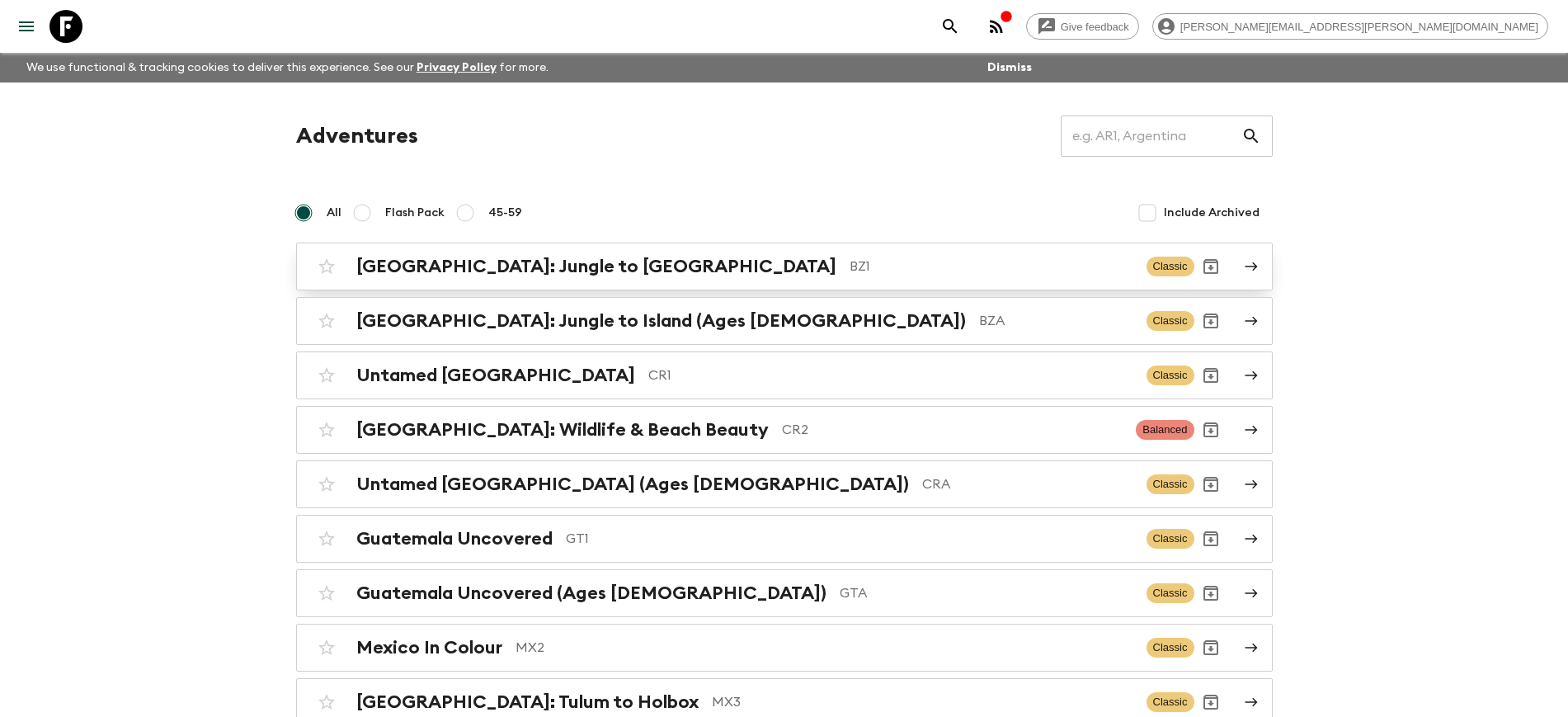
click at [513, 266] on h2 "[GEOGRAPHIC_DATA]: Jungle to [GEOGRAPHIC_DATA]" at bounding box center [597, 266] width 480 height 21
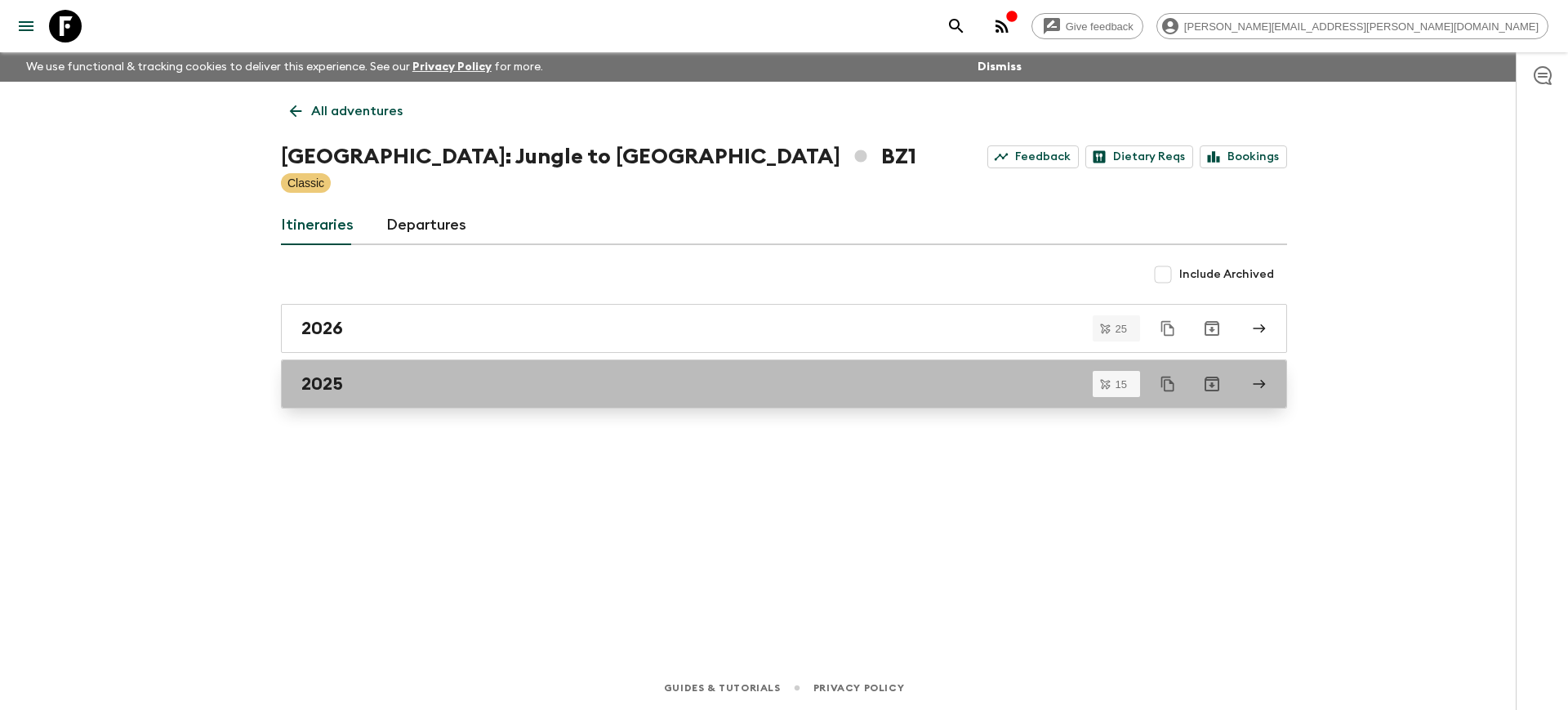
click at [358, 383] on div "2025" at bounding box center [768, 384] width 935 height 21
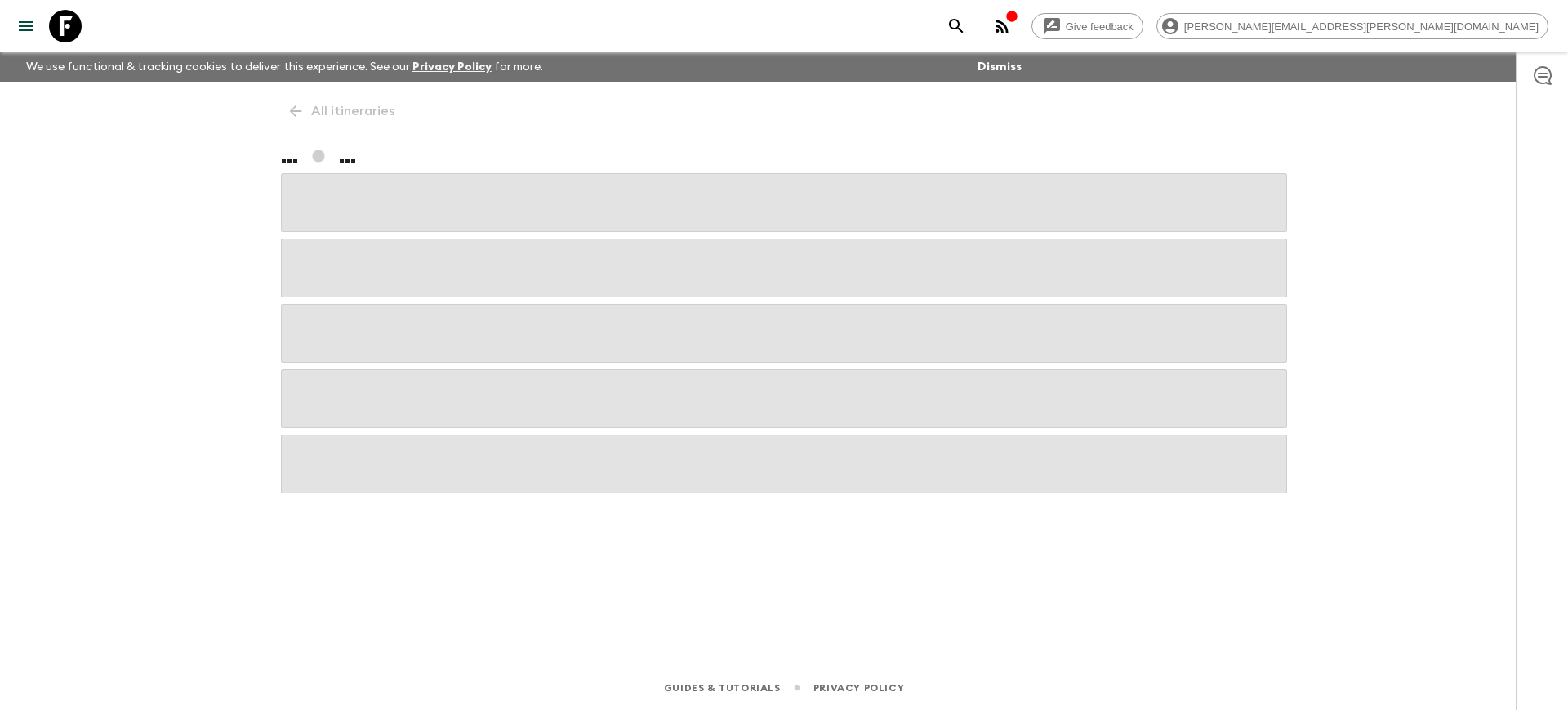
click at [358, 383] on span at bounding box center [784, 398] width 1006 height 59
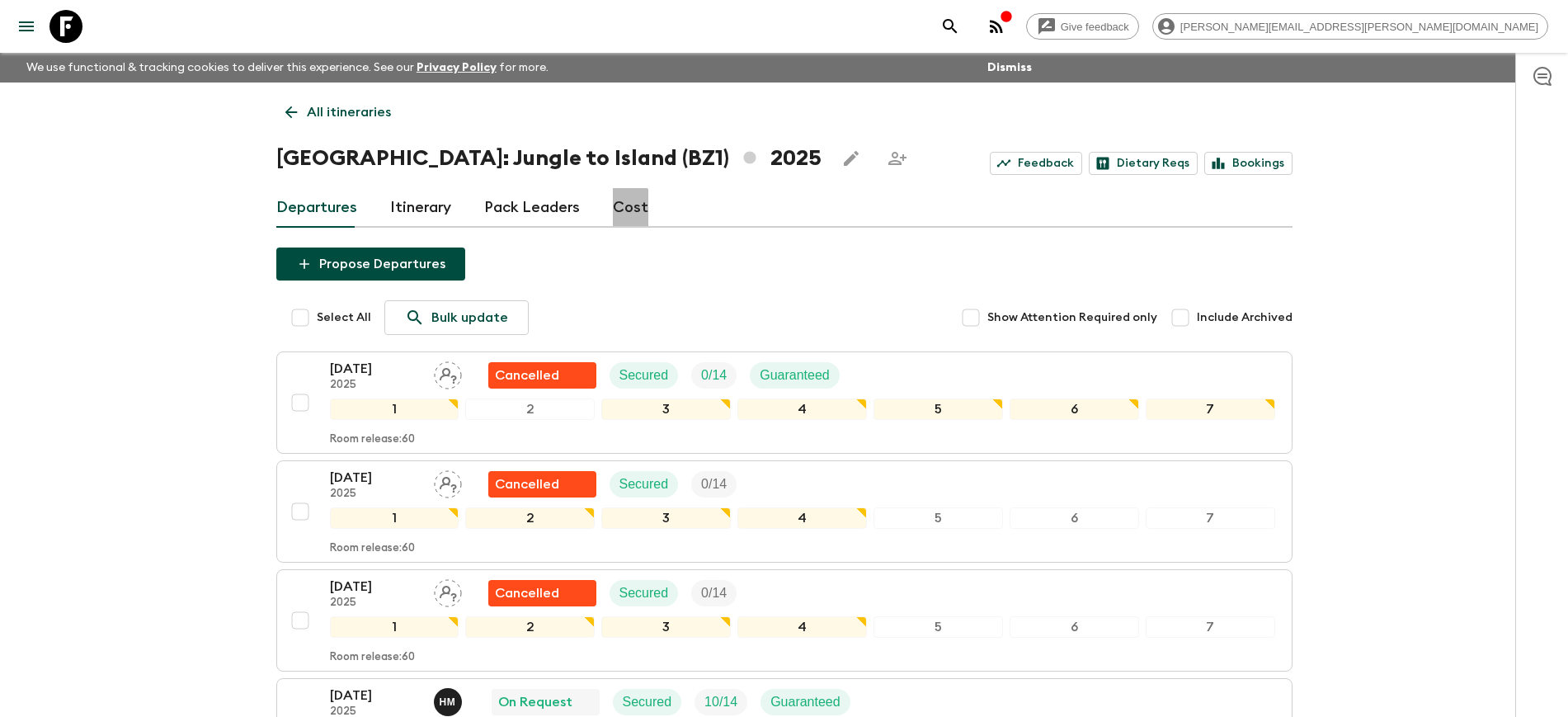
click at [621, 211] on link "Cost" at bounding box center [630, 208] width 35 height 39
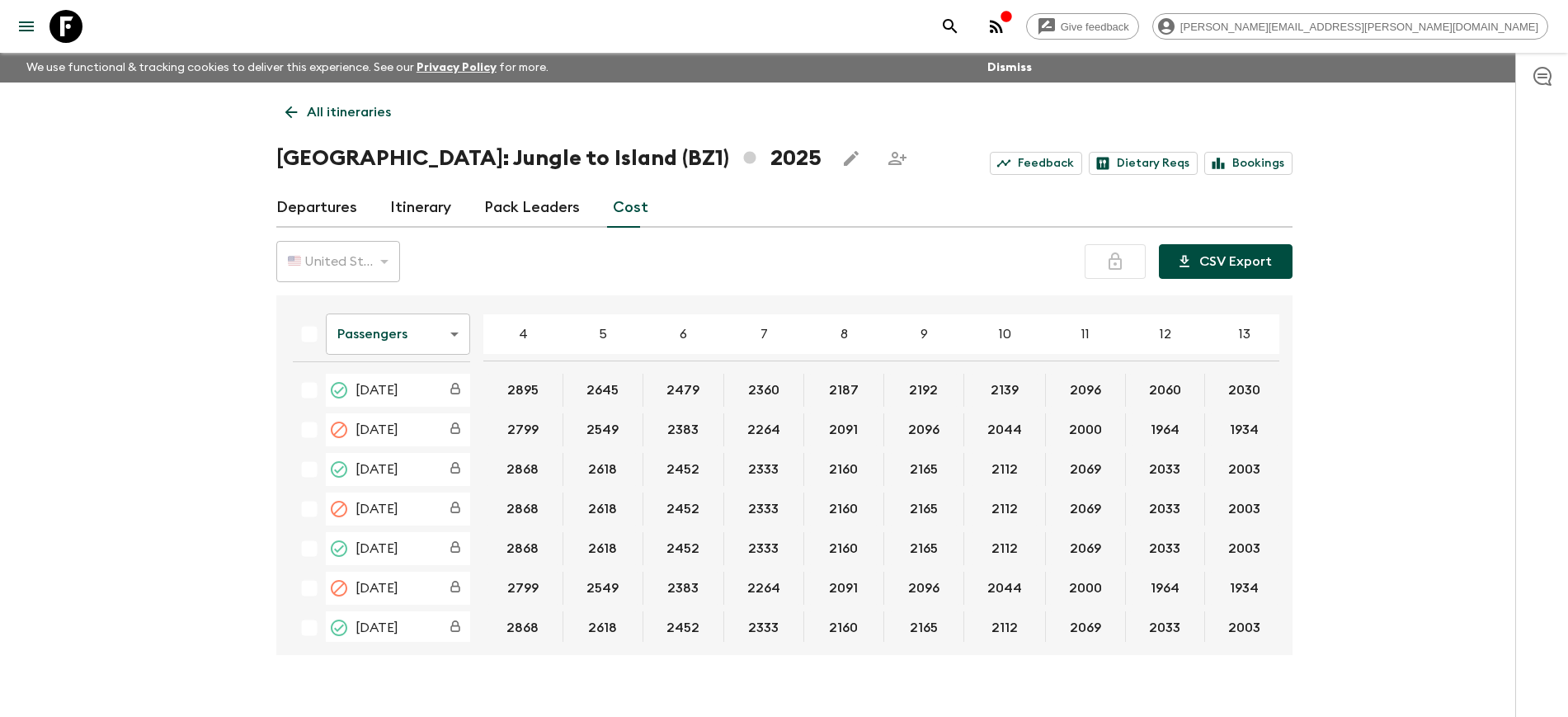
click at [1218, 267] on button "CSV Export" at bounding box center [1225, 262] width 133 height 35
click at [317, 207] on link "Departures" at bounding box center [316, 208] width 81 height 39
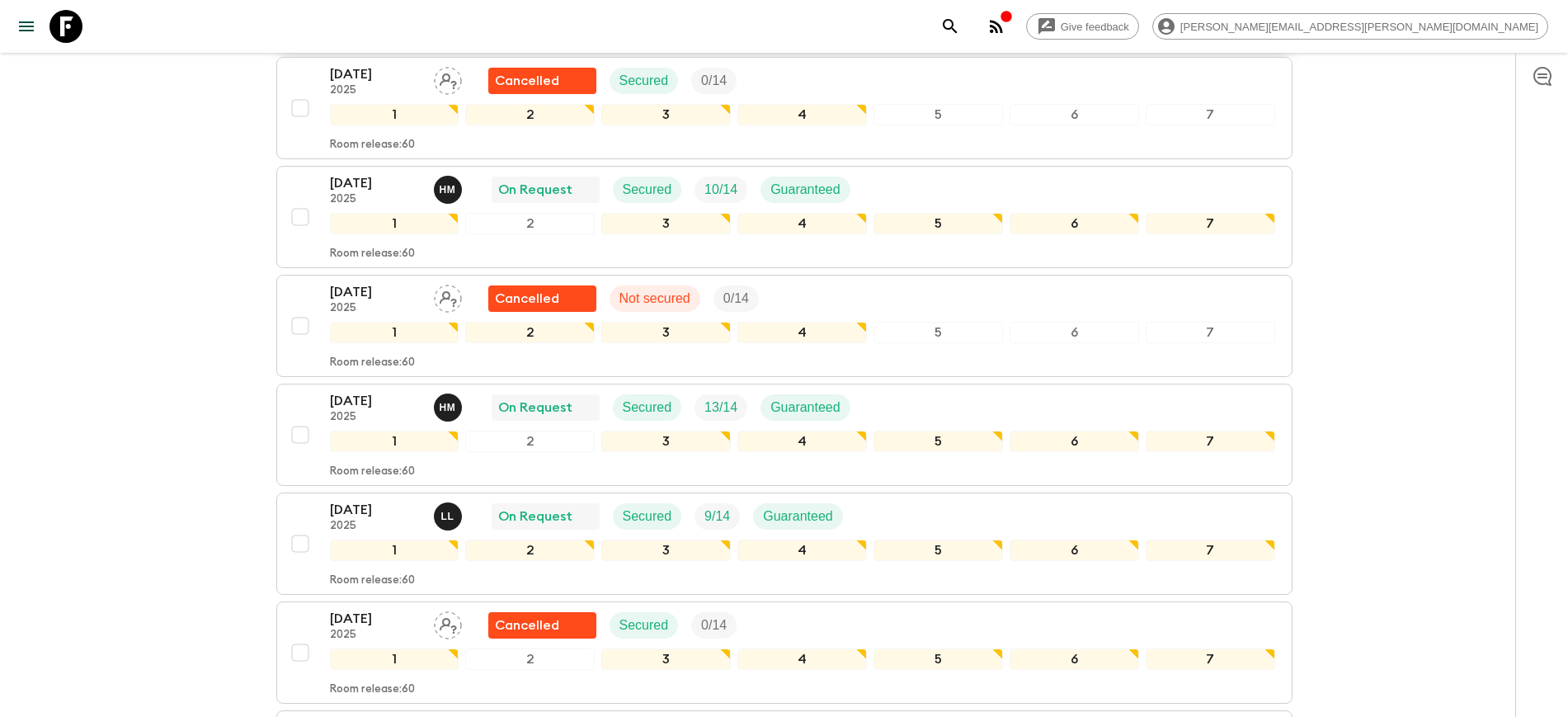
scroll to position [515, 0]
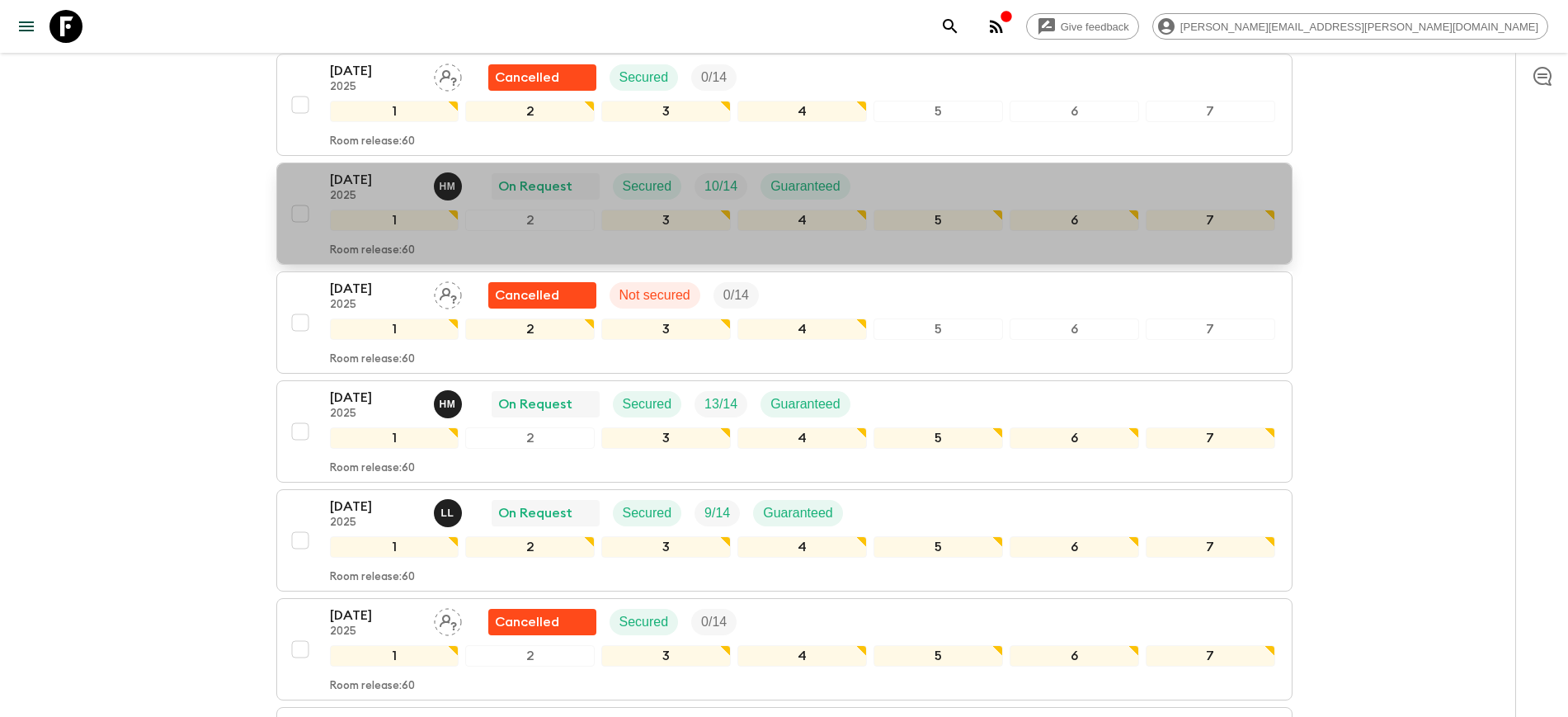
click at [363, 185] on p "[DATE]" at bounding box center [375, 180] width 91 height 20
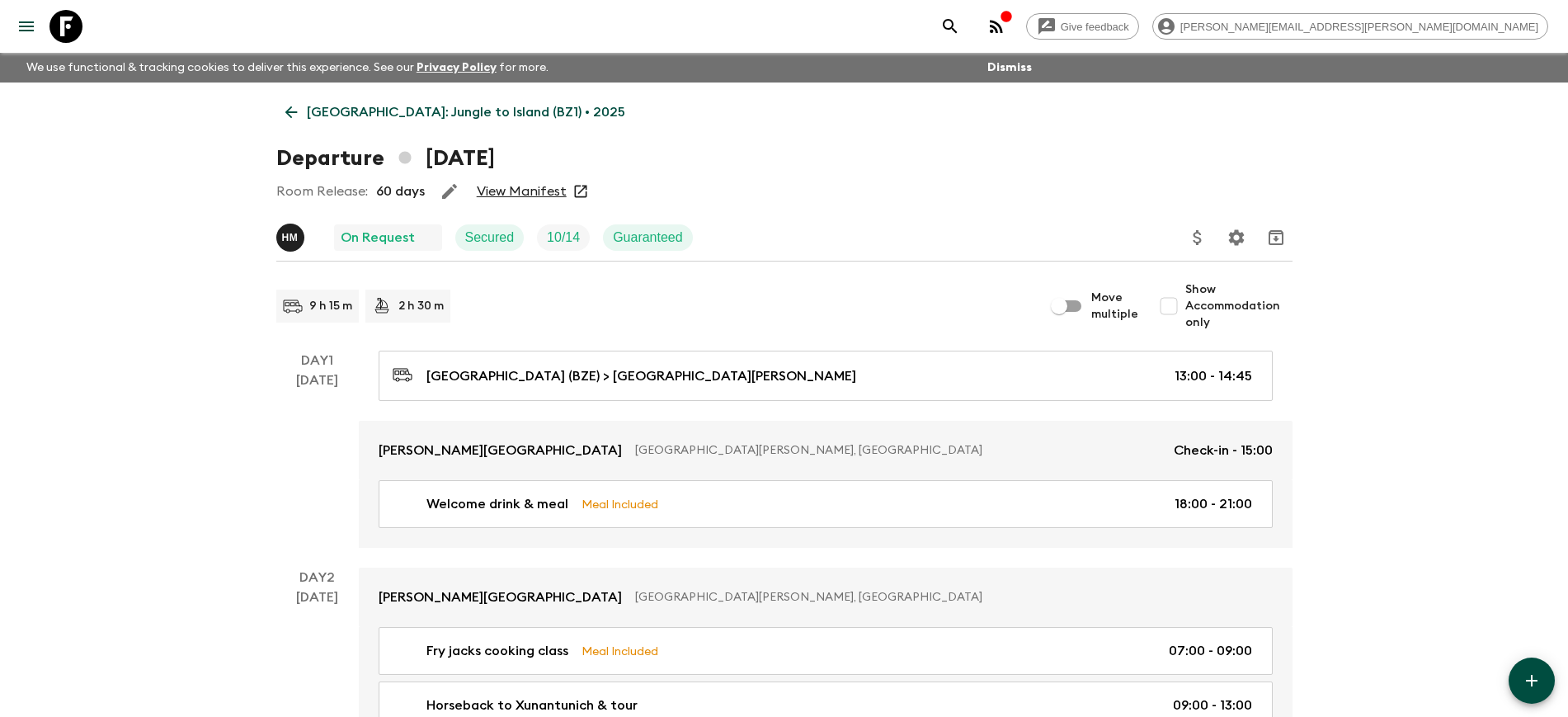
click at [1182, 308] on input "Show Accommodation only" at bounding box center [1169, 306] width 33 height 33
checkbox input "true"
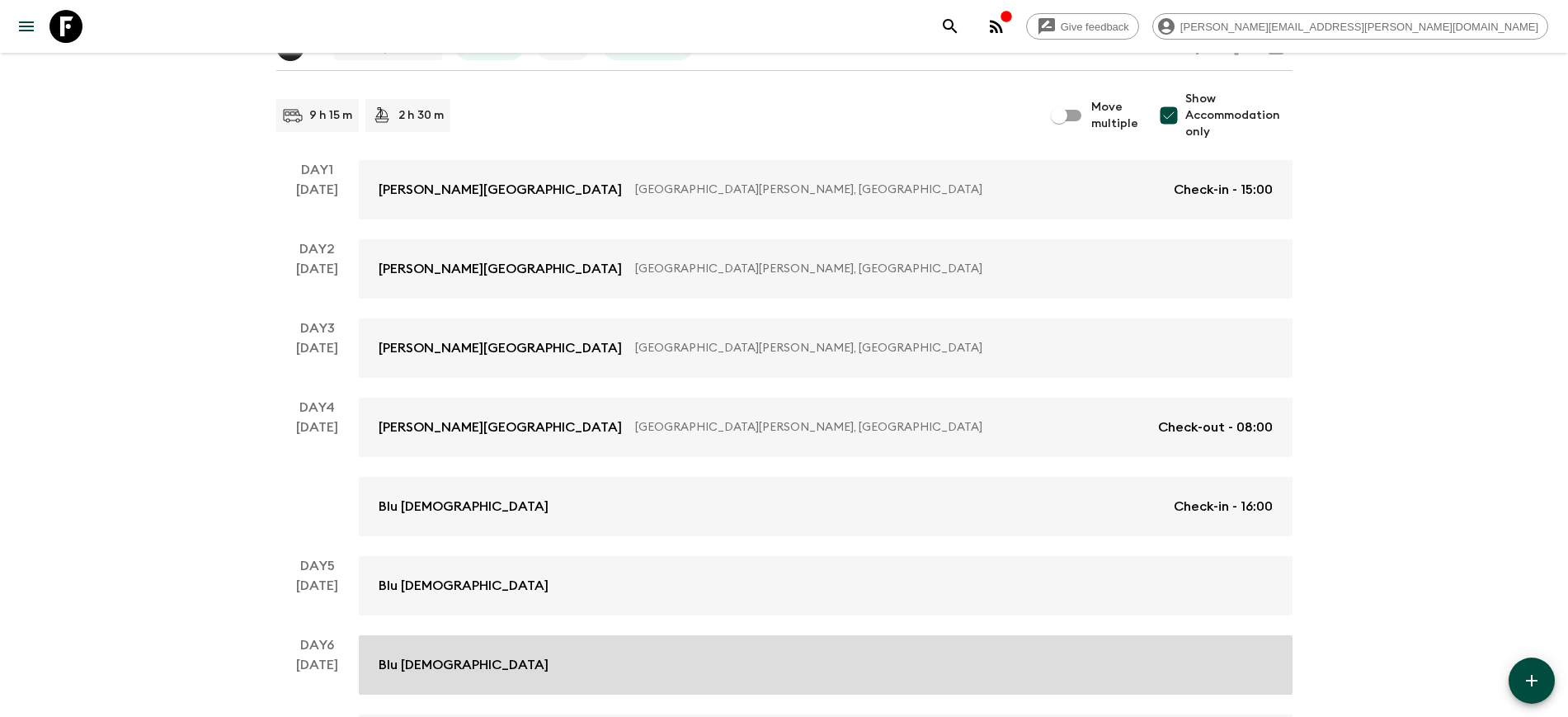
scroll to position [338, 0]
